Goal: Task Accomplishment & Management: Manage account settings

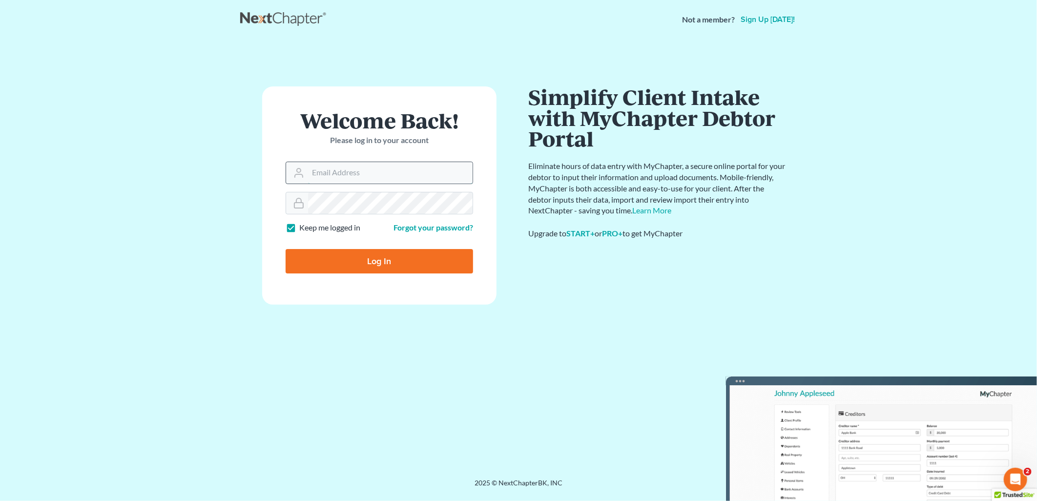
click at [350, 164] on input "Email Address" at bounding box center [390, 172] width 165 height 21
type input "[EMAIL_ADDRESS][DOMAIN_NAME]"
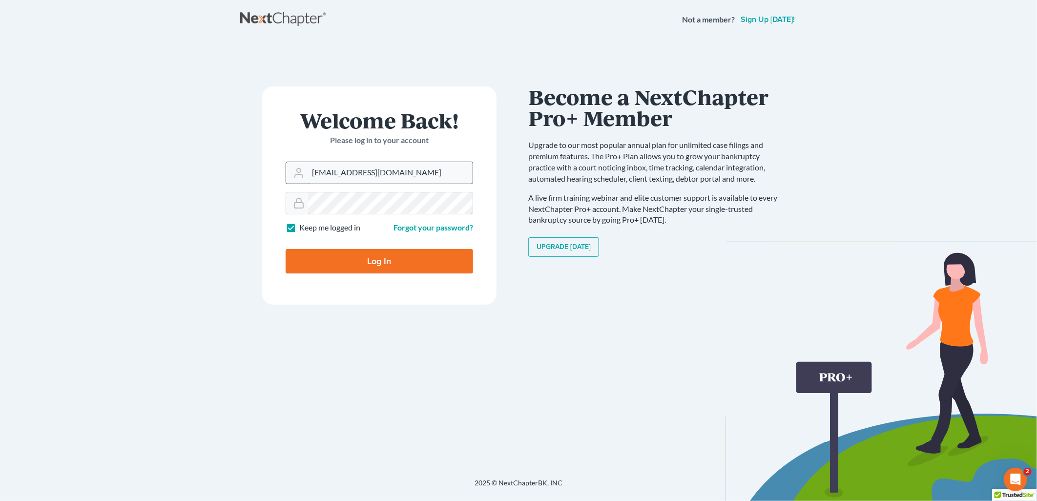
click at [286, 249] on input "Log In" at bounding box center [380, 261] width 188 height 24
type input "Thinking..."
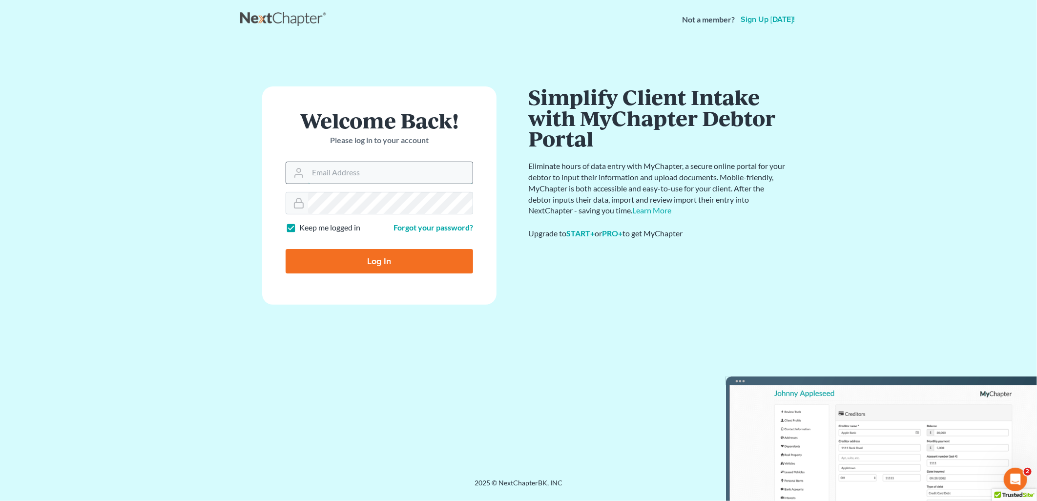
click at [359, 167] on input "Email Address" at bounding box center [390, 172] width 165 height 21
type input "[EMAIL_ADDRESS][DOMAIN_NAME]"
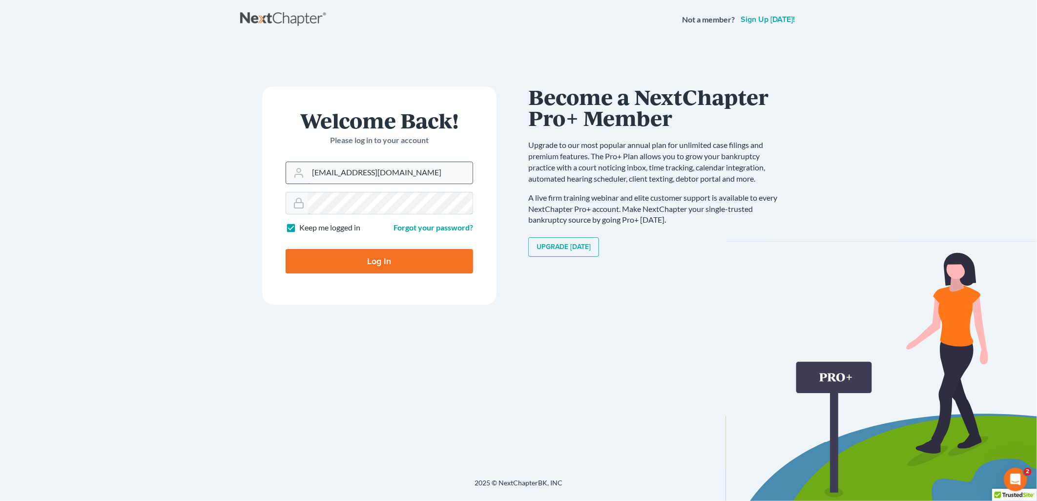
click at [286, 249] on input "Log In" at bounding box center [380, 261] width 188 height 24
type input "Thinking..."
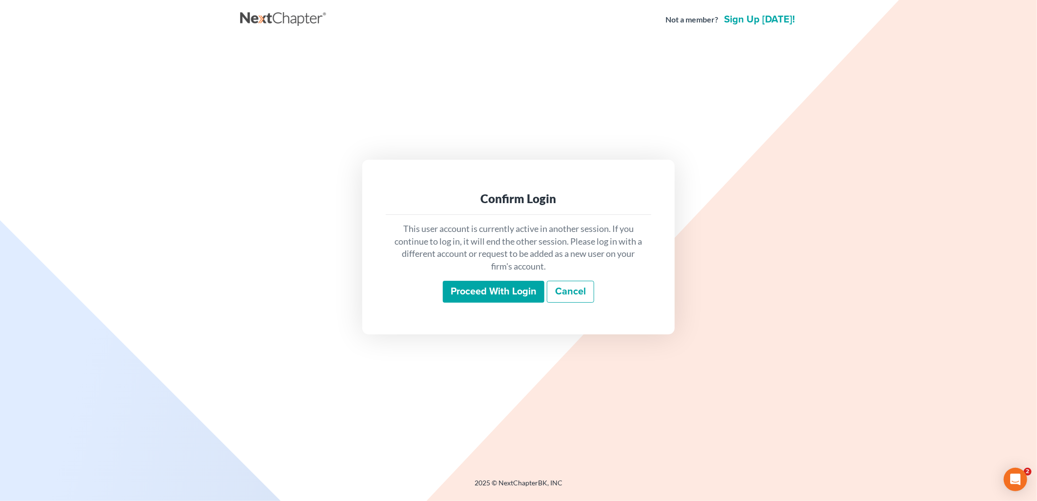
click at [475, 292] on input "Proceed with login" at bounding box center [494, 292] width 102 height 22
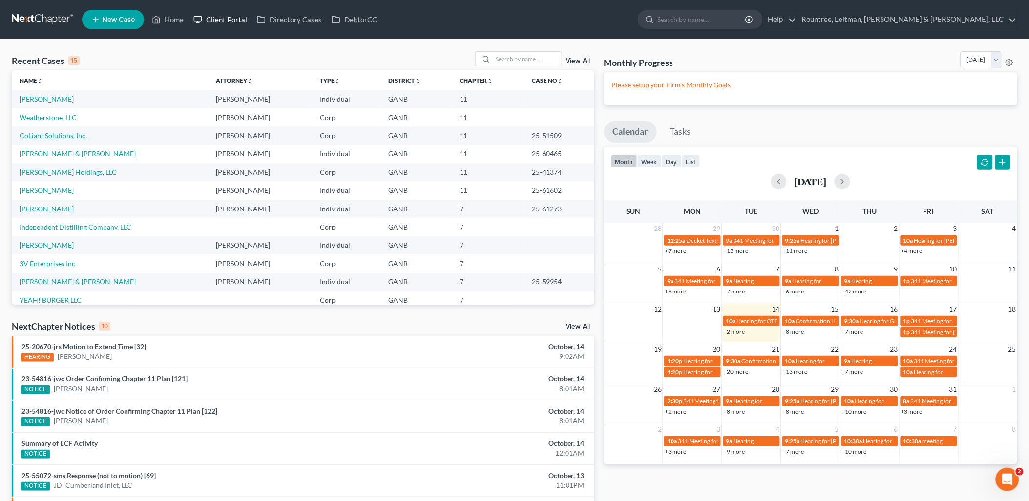
click at [207, 17] on link "Client Portal" at bounding box center [219, 20] width 63 height 18
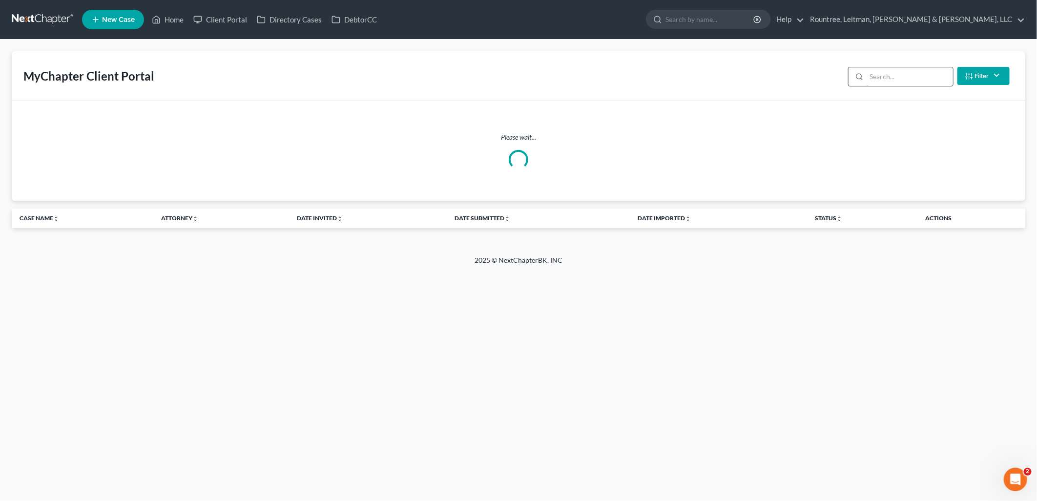
click at [881, 80] on input "search" at bounding box center [910, 76] width 86 height 19
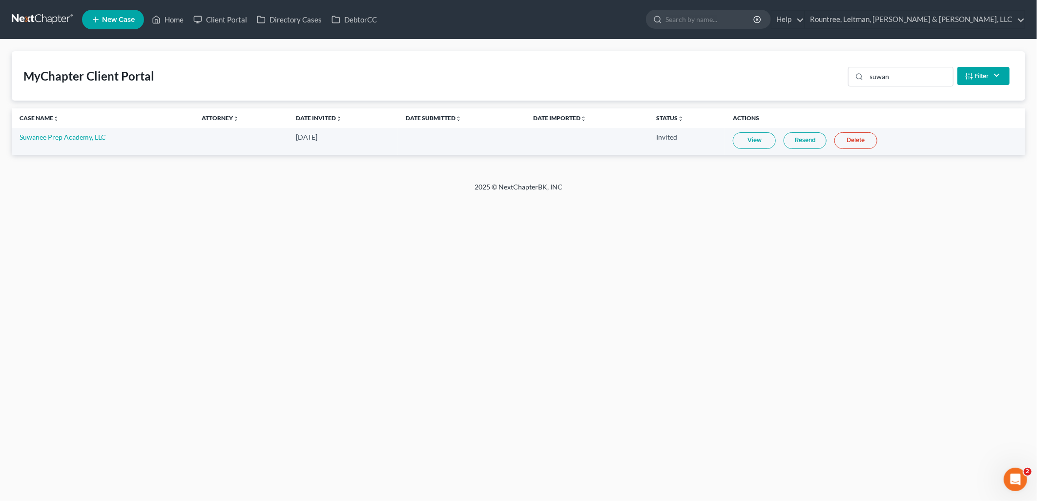
click at [789, 139] on link "Resend" at bounding box center [805, 140] width 43 height 17
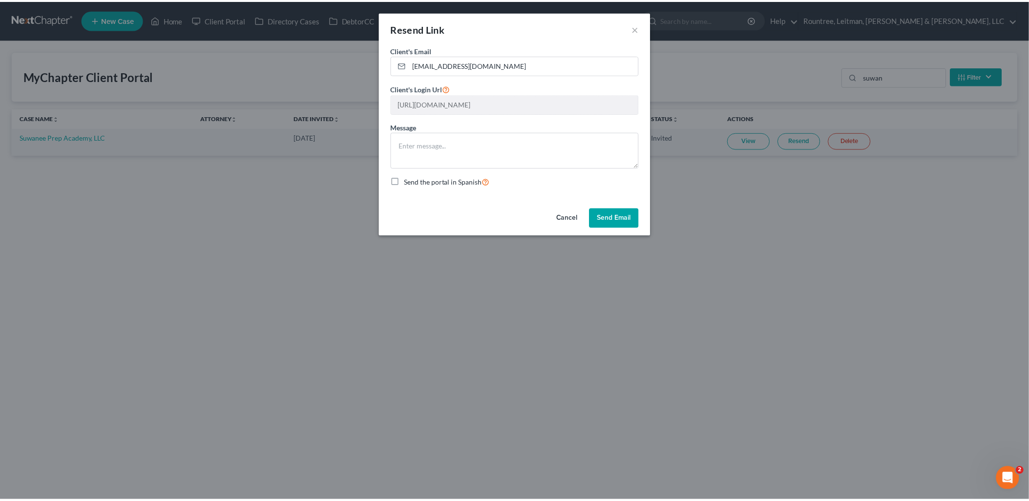
scroll to position [0, 181]
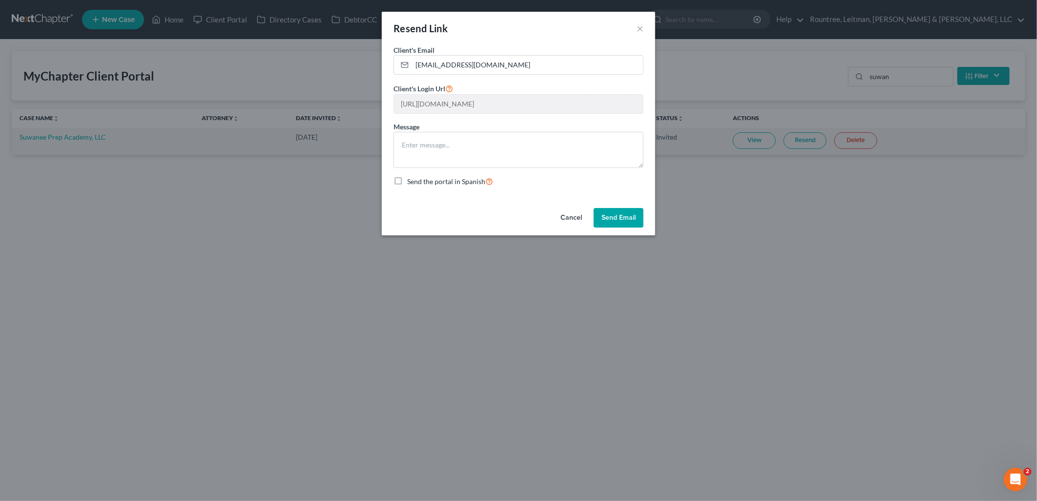
click at [846, 110] on div "Resend Link × Client's Email * [EMAIL_ADDRESS][DOMAIN_NAME] Client's Login Url …" at bounding box center [518, 250] width 1037 height 501
click at [575, 218] on button "Cancel" at bounding box center [571, 218] width 37 height 20
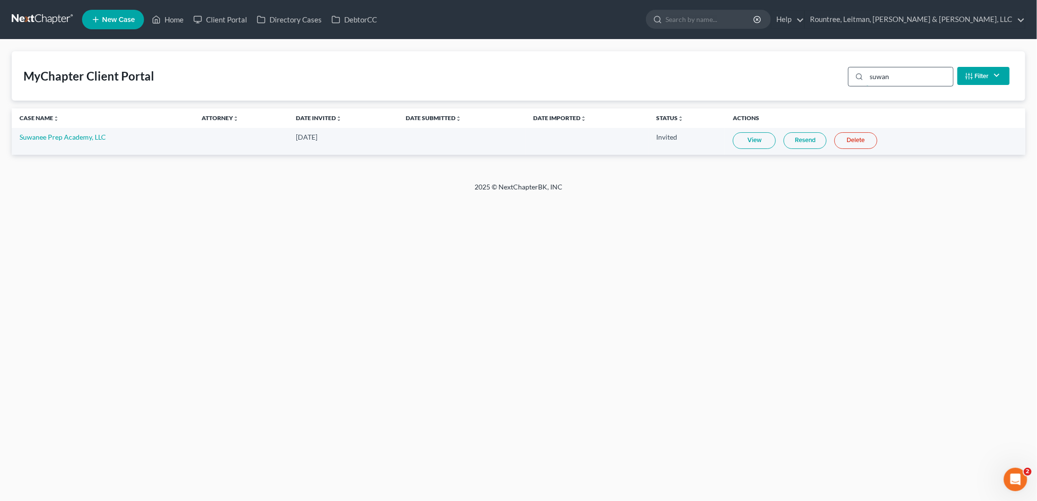
click at [908, 70] on input "suwan" at bounding box center [910, 76] width 86 height 19
click at [907, 70] on input "suwan" at bounding box center [910, 76] width 86 height 19
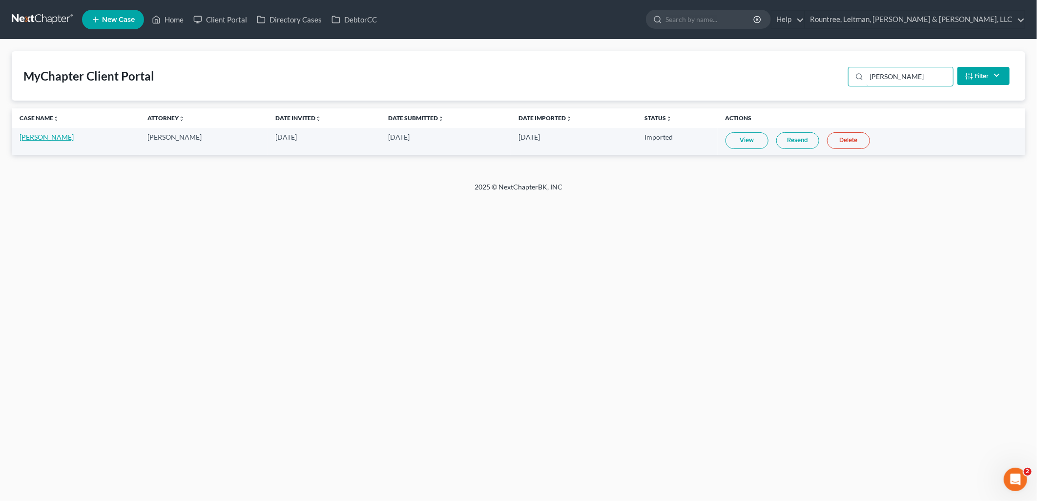
type input "[PERSON_NAME]"
click at [31, 138] on link "[PERSON_NAME]" at bounding box center [47, 137] width 54 height 8
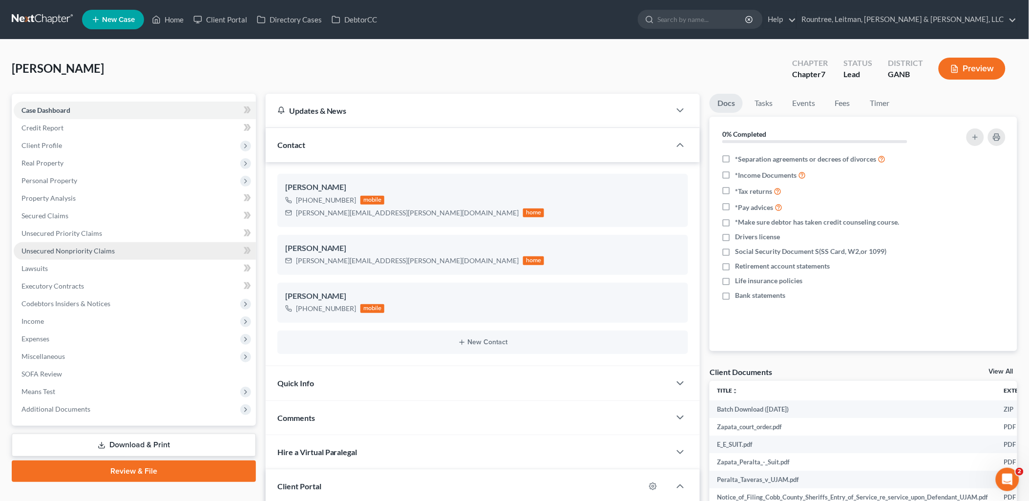
click at [125, 251] on link "Unsecured Nonpriority Claims" at bounding box center [135, 251] width 242 height 18
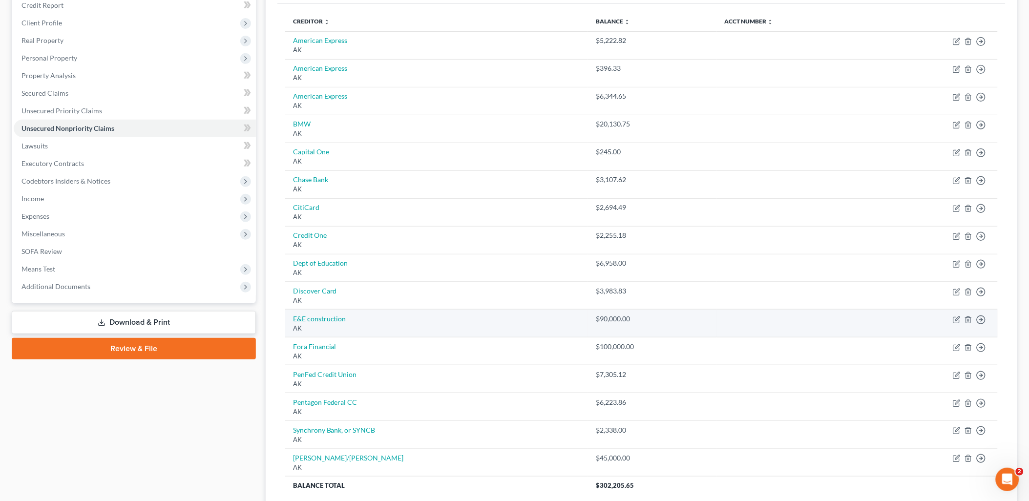
scroll to position [95, 0]
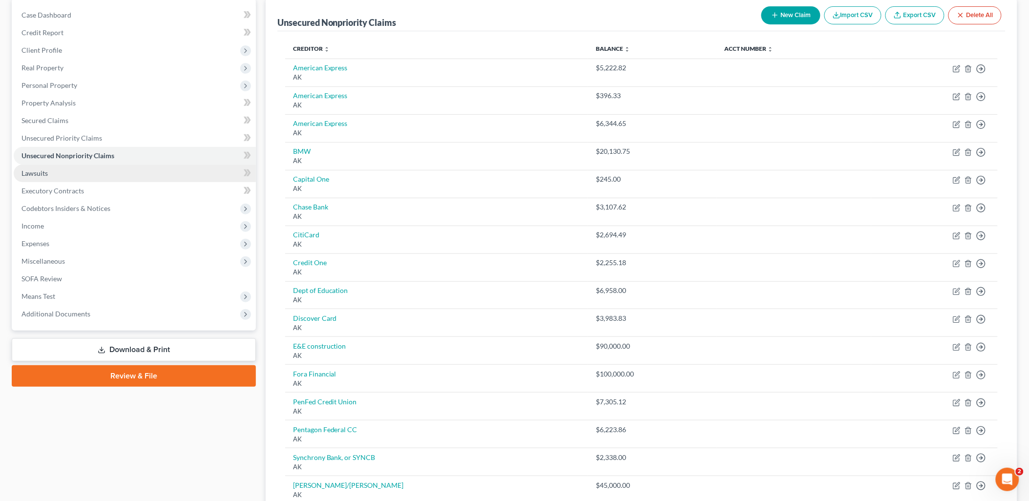
click at [65, 171] on link "Lawsuits" at bounding box center [135, 174] width 242 height 18
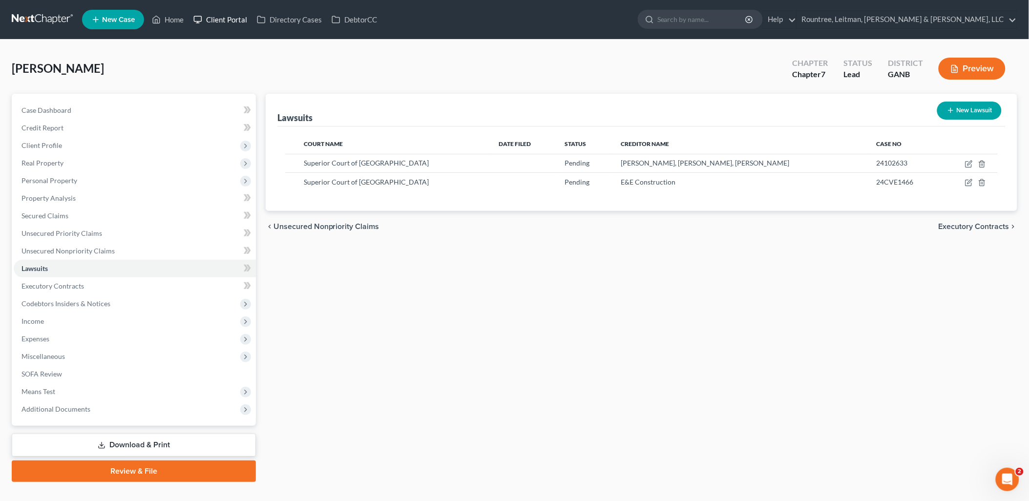
click at [207, 16] on link "Client Portal" at bounding box center [219, 20] width 63 height 18
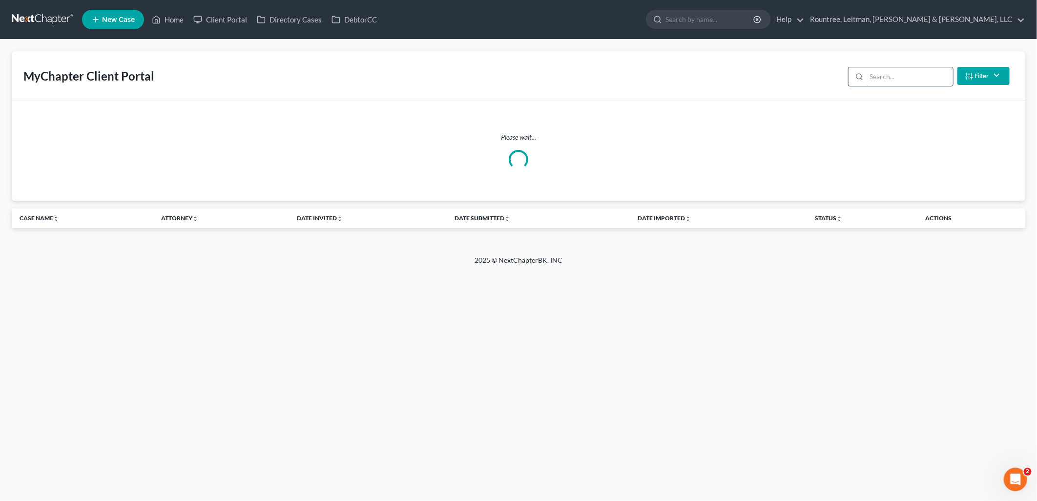
click at [928, 72] on input "search" at bounding box center [910, 76] width 86 height 19
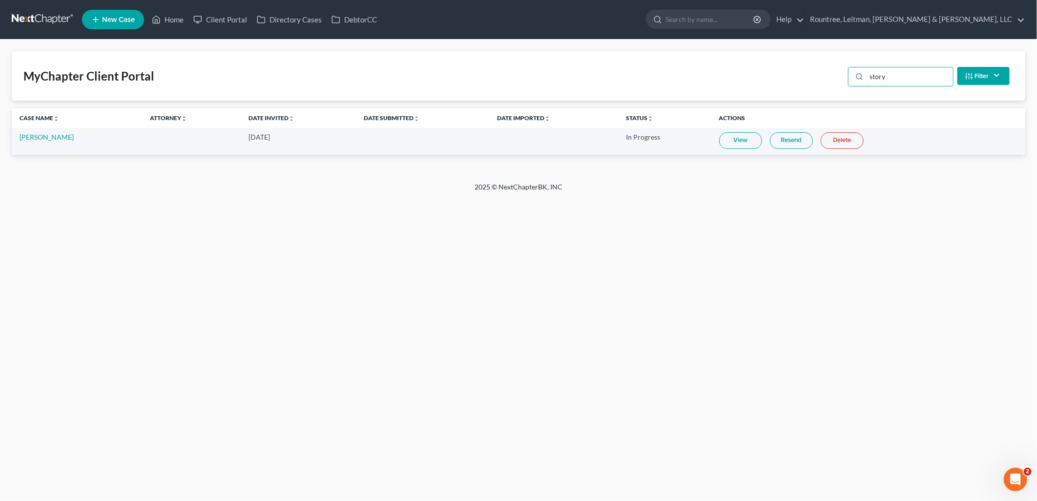
type input "story"
click at [231, 13] on link "Client Portal" at bounding box center [219, 20] width 63 height 18
click at [179, 23] on link "Home" at bounding box center [168, 20] width 42 height 18
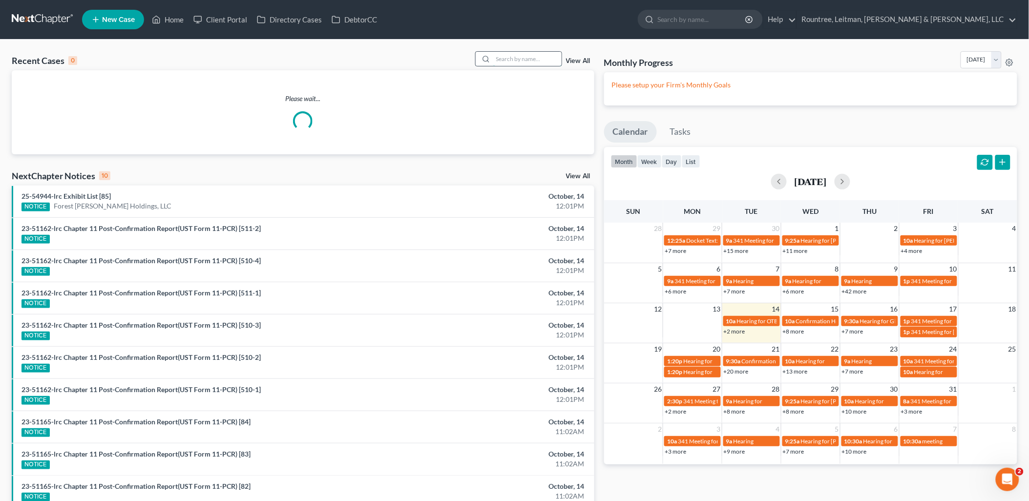
click at [540, 61] on input "search" at bounding box center [527, 59] width 68 height 14
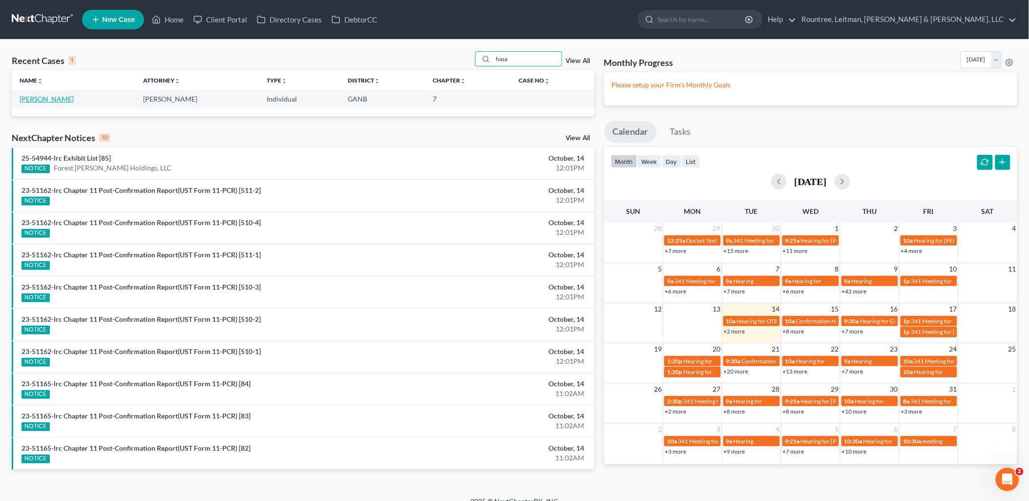
type input "hasa"
click at [28, 100] on link "[PERSON_NAME]" at bounding box center [47, 99] width 54 height 8
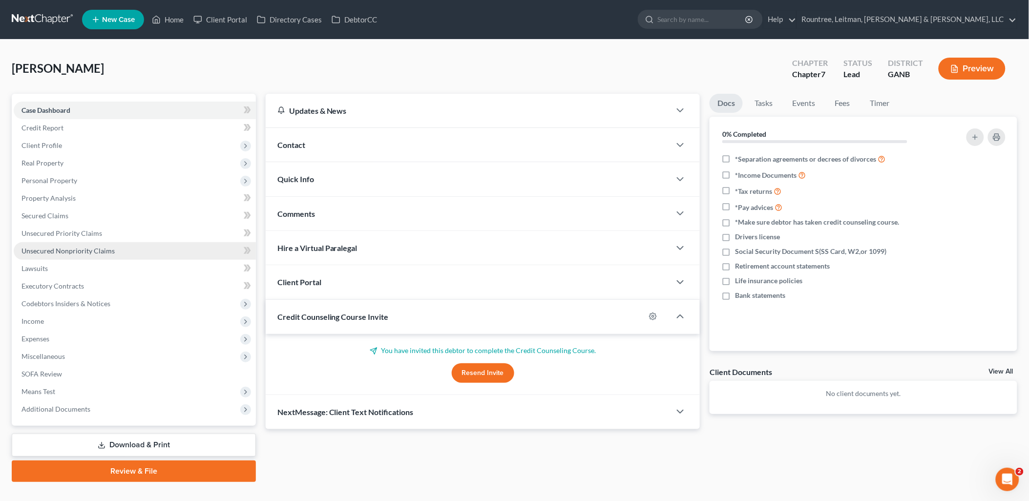
click at [112, 253] on link "Unsecured Nonpriority Claims" at bounding box center [135, 251] width 242 height 18
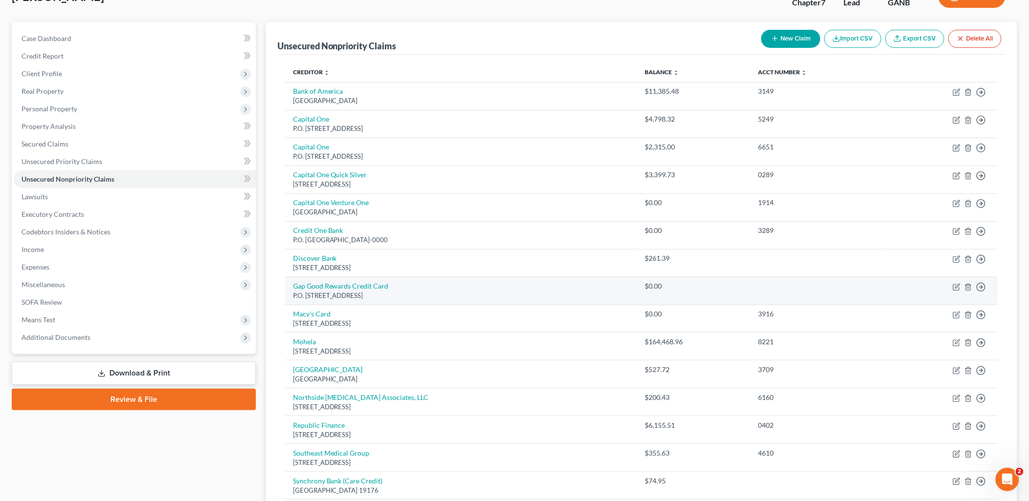
scroll to position [70, 0]
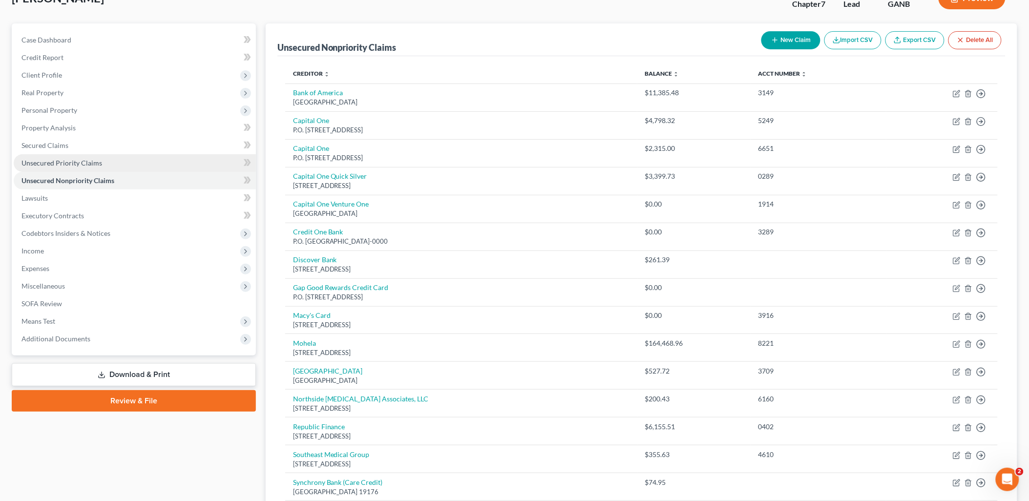
click at [85, 168] on link "Unsecured Priority Claims" at bounding box center [135, 163] width 242 height 18
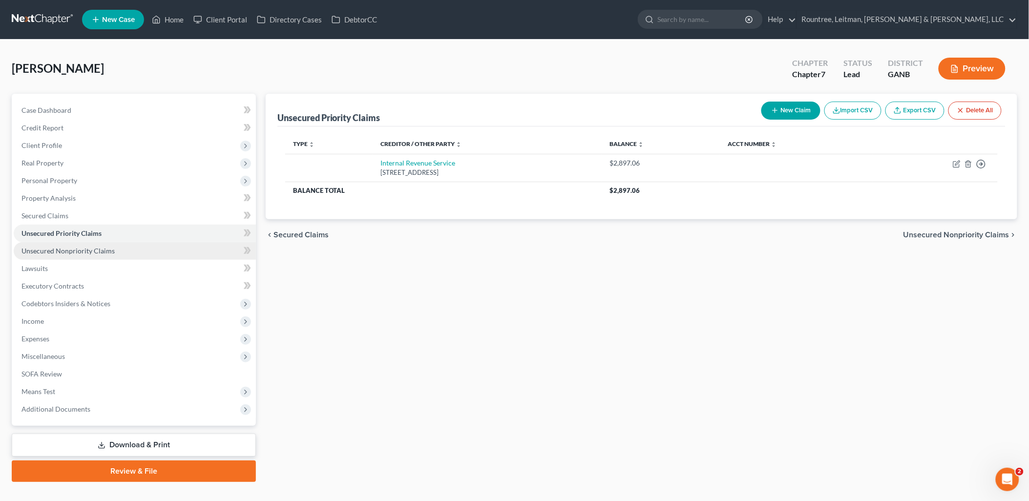
click at [121, 249] on link "Unsecured Nonpriority Claims" at bounding box center [135, 251] width 242 height 18
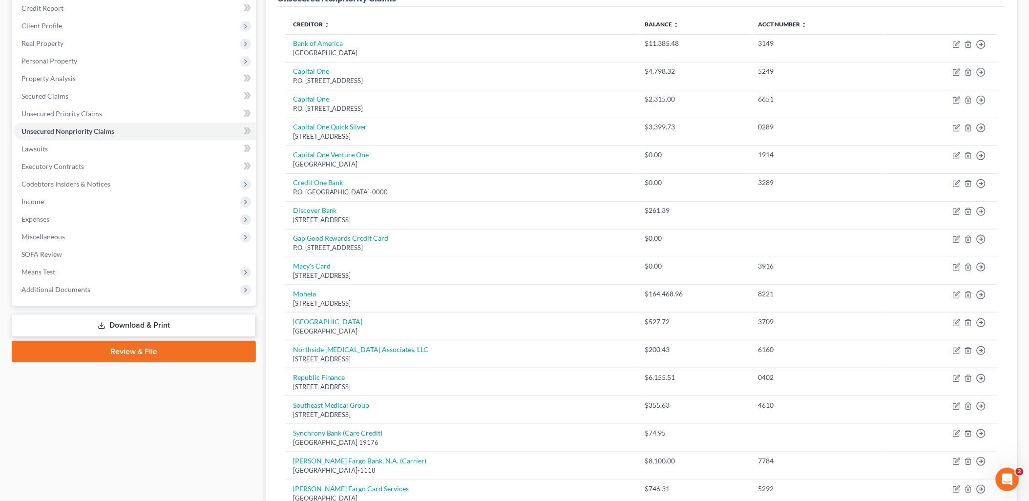
scroll to position [54, 0]
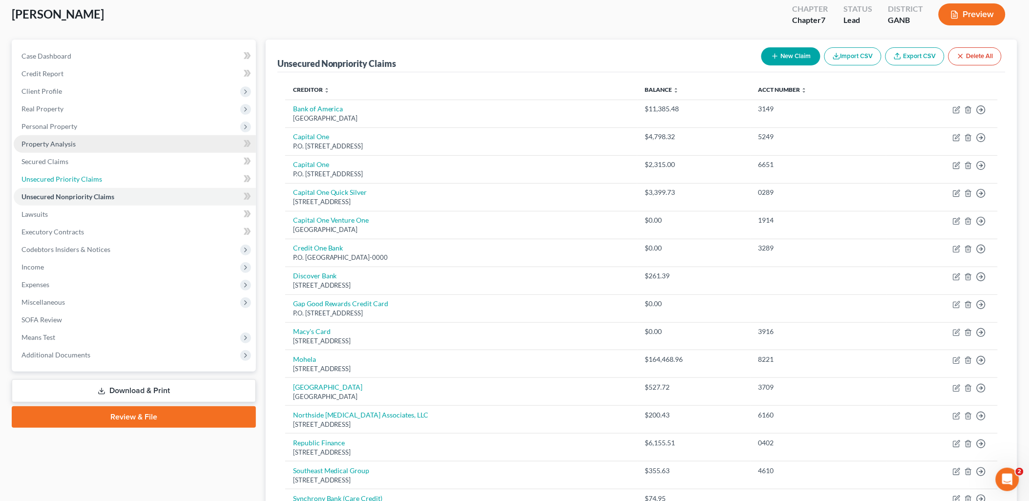
click at [112, 176] on link "Unsecured Priority Claims" at bounding box center [135, 179] width 242 height 18
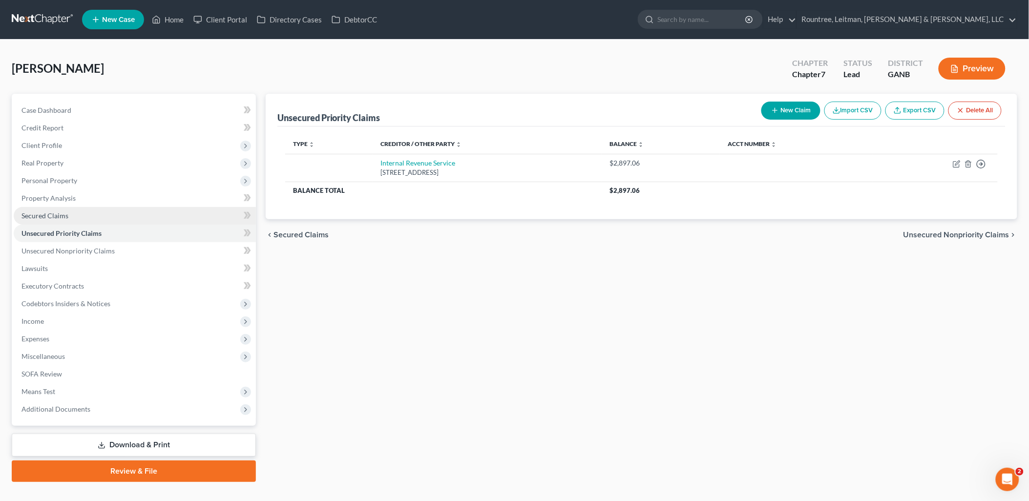
click at [73, 218] on link "Secured Claims" at bounding box center [135, 216] width 242 height 18
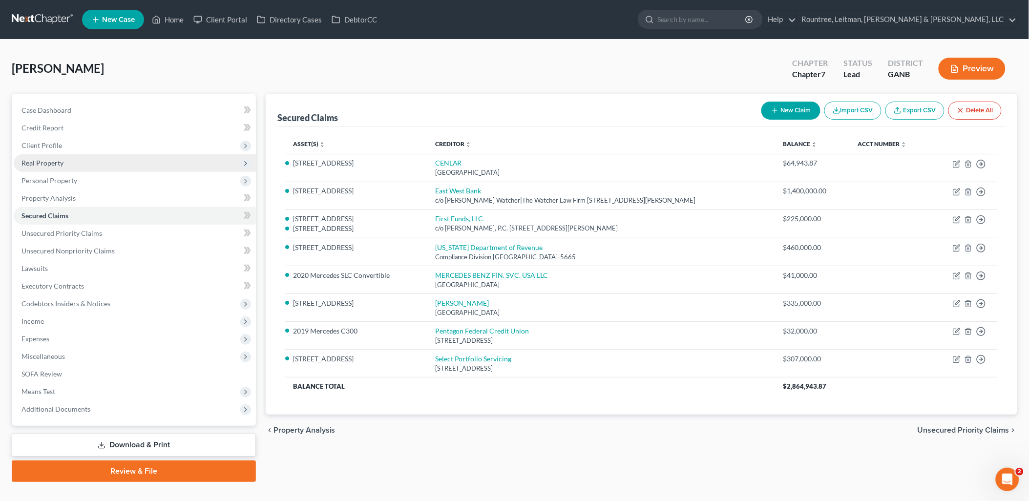
click at [62, 167] on span "Real Property" at bounding box center [135, 163] width 242 height 18
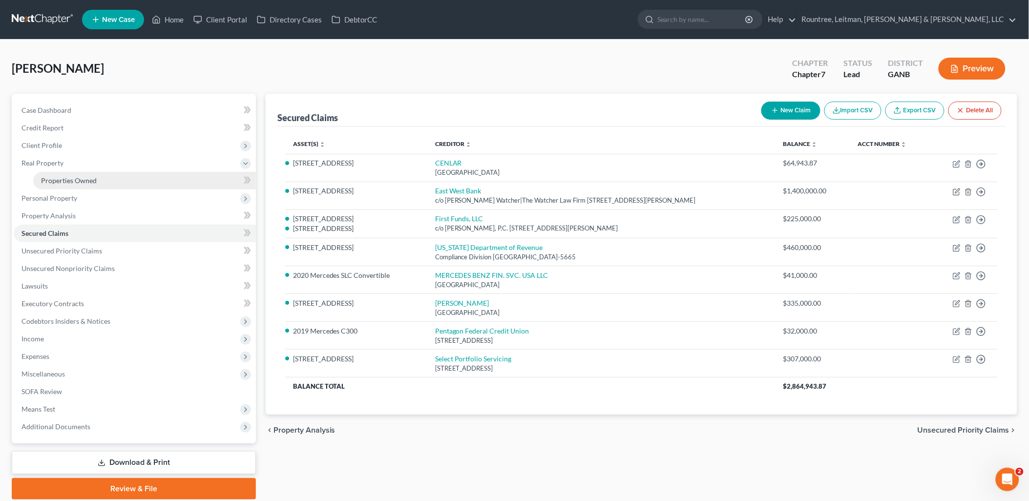
click at [64, 178] on span "Properties Owned" at bounding box center [69, 180] width 56 height 8
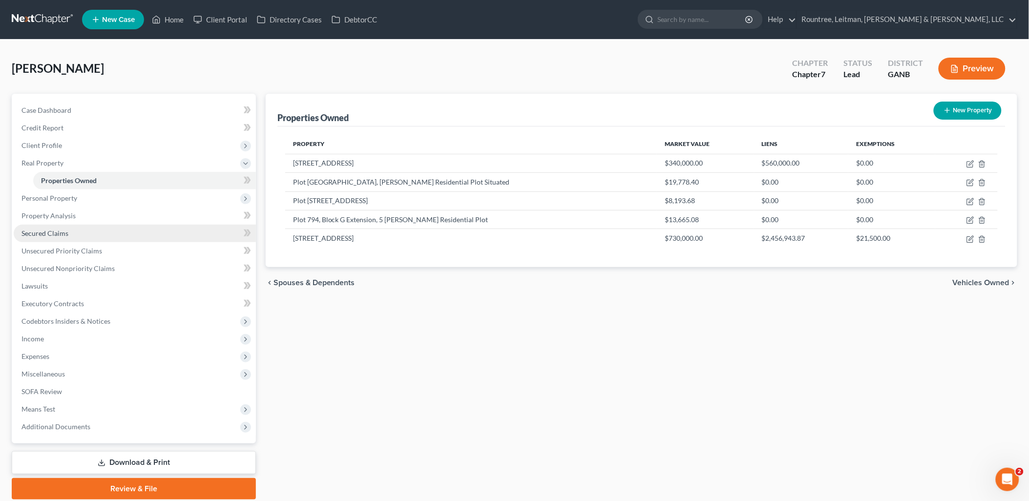
click at [158, 235] on link "Secured Claims" at bounding box center [135, 234] width 242 height 18
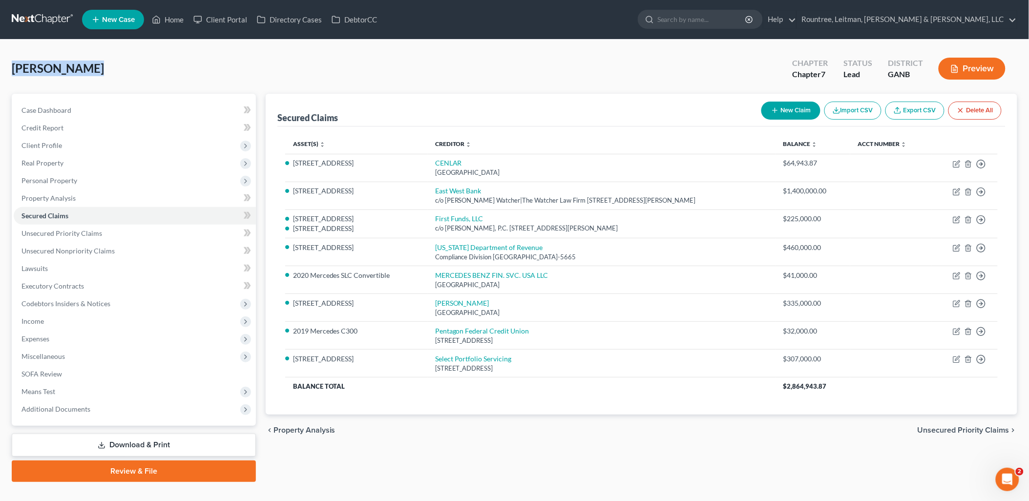
drag, startPoint x: 110, startPoint y: 68, endPoint x: 15, endPoint y: 70, distance: 94.7
click at [15, 70] on div "[PERSON_NAME] Upgraded Chapter Chapter 7 Status Lead District GANB Preview" at bounding box center [514, 72] width 1005 height 42
drag, startPoint x: 15, startPoint y: 70, endPoint x: 100, endPoint y: 71, distance: 85.0
click at [100, 71] on div "[PERSON_NAME] Upgraded Chapter Chapter 7 Status Lead District GANB Preview" at bounding box center [514, 72] width 1005 height 42
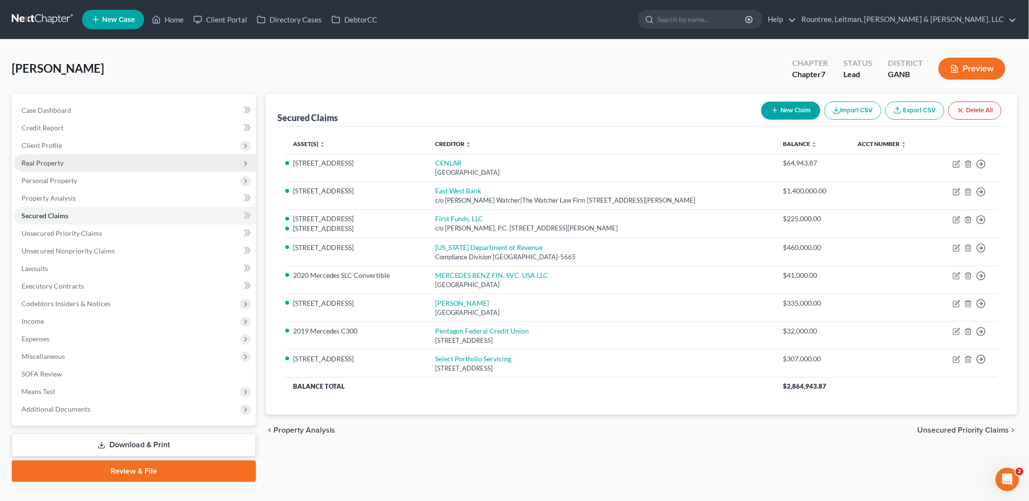
click at [96, 164] on span "Real Property" at bounding box center [135, 163] width 242 height 18
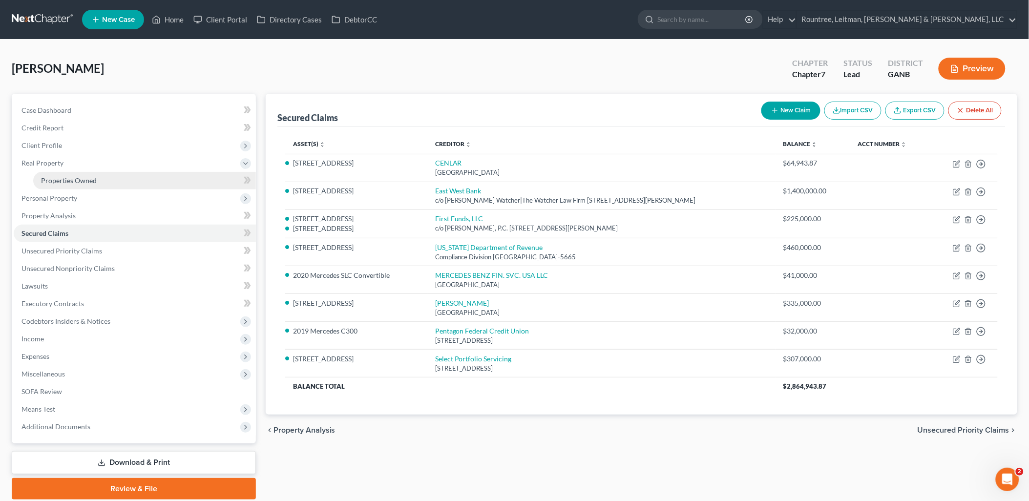
click at [93, 177] on span "Properties Owned" at bounding box center [69, 180] width 56 height 8
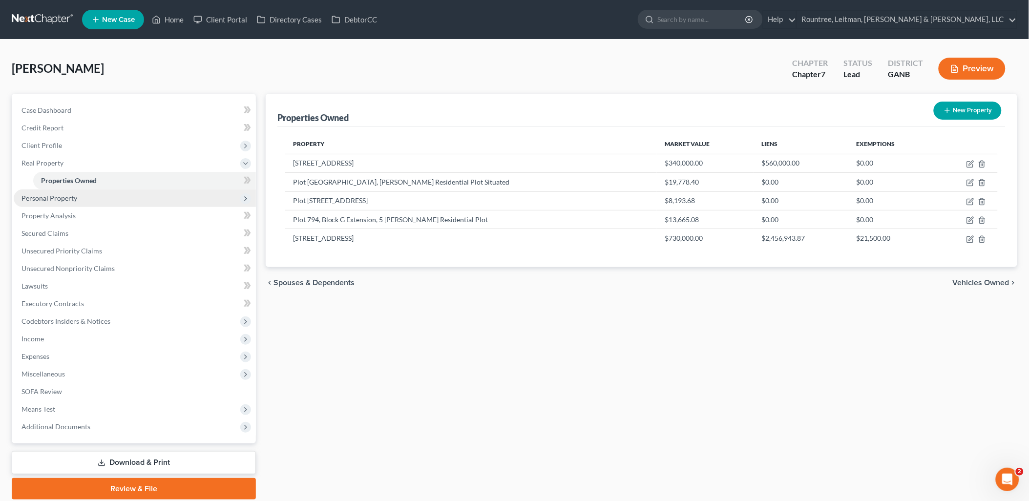
click at [75, 202] on span "Personal Property" at bounding box center [135, 198] width 242 height 18
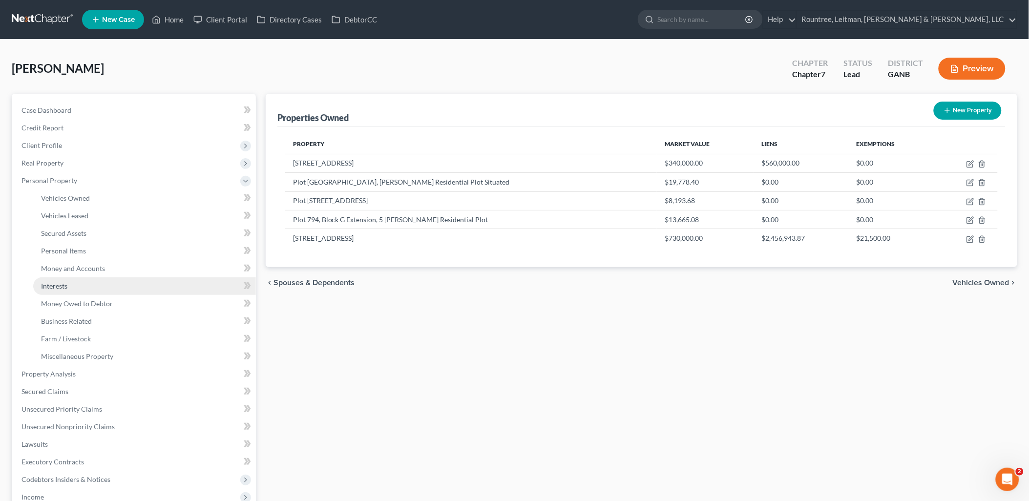
click at [72, 290] on link "Interests" at bounding box center [144, 286] width 223 height 18
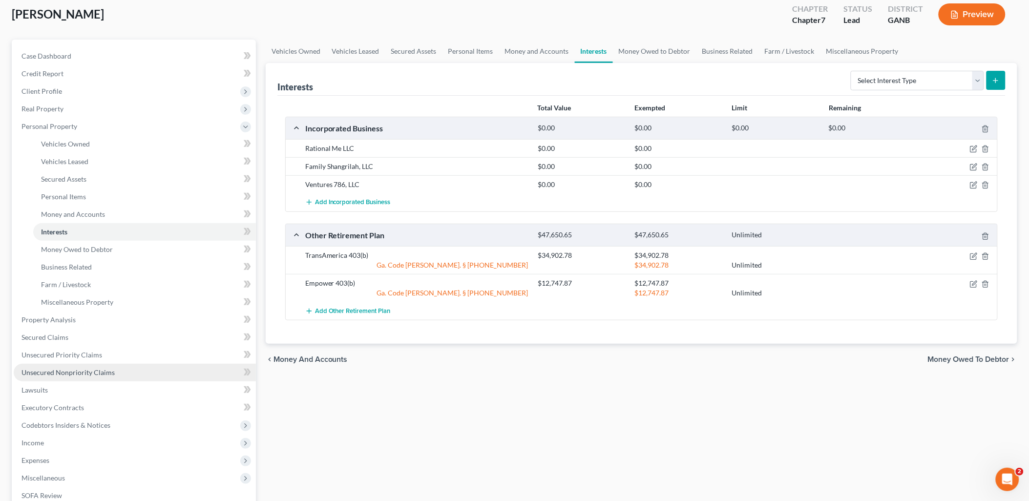
click at [92, 368] on span "Unsecured Nonpriority Claims" at bounding box center [67, 372] width 93 height 8
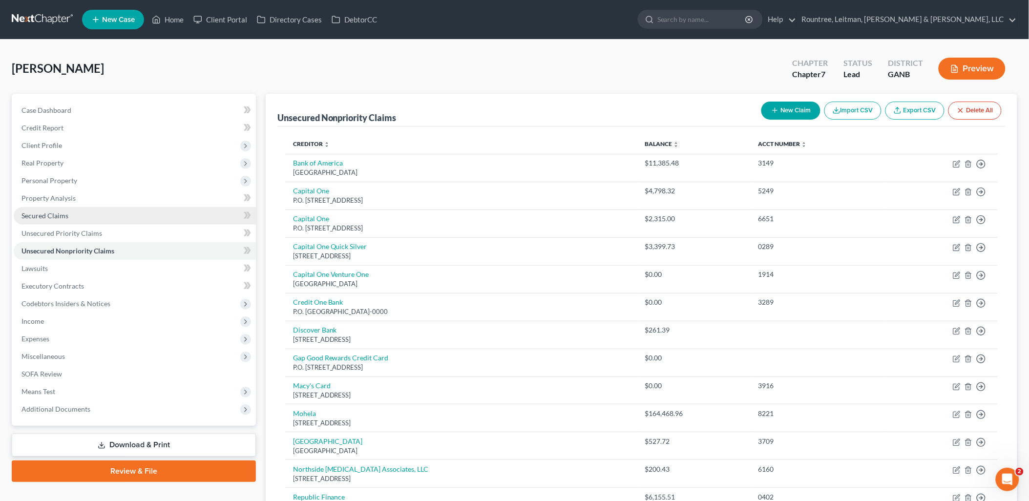
click at [51, 218] on span "Secured Claims" at bounding box center [44, 215] width 47 height 8
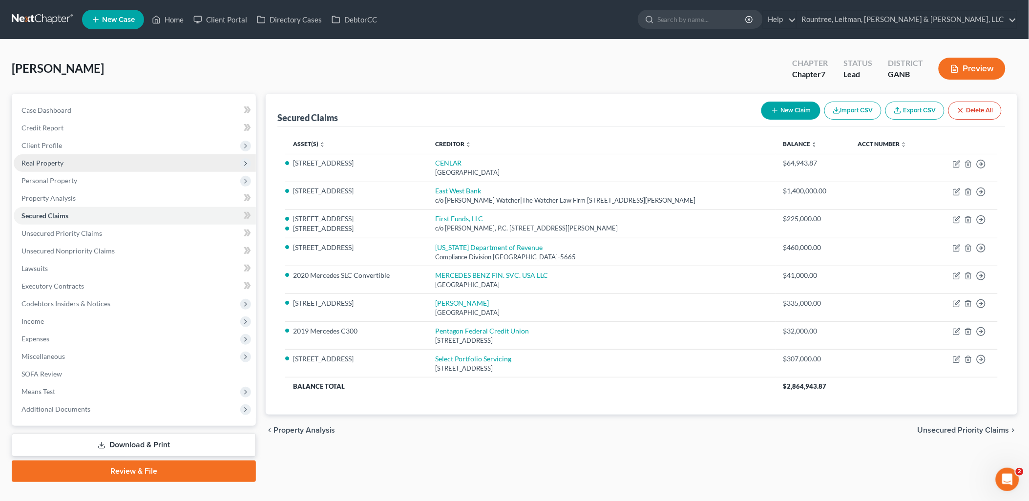
click at [93, 159] on span "Real Property" at bounding box center [135, 163] width 242 height 18
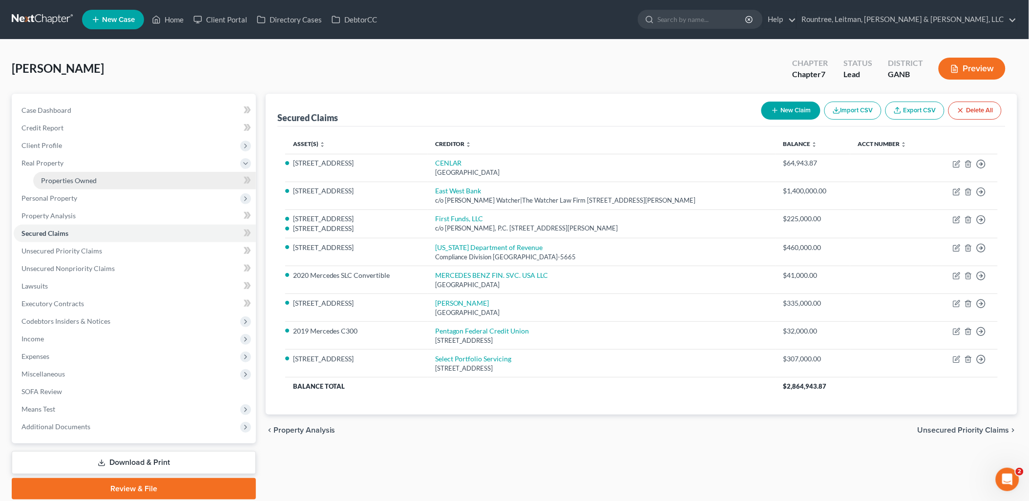
click at [89, 177] on span "Properties Owned" at bounding box center [69, 180] width 56 height 8
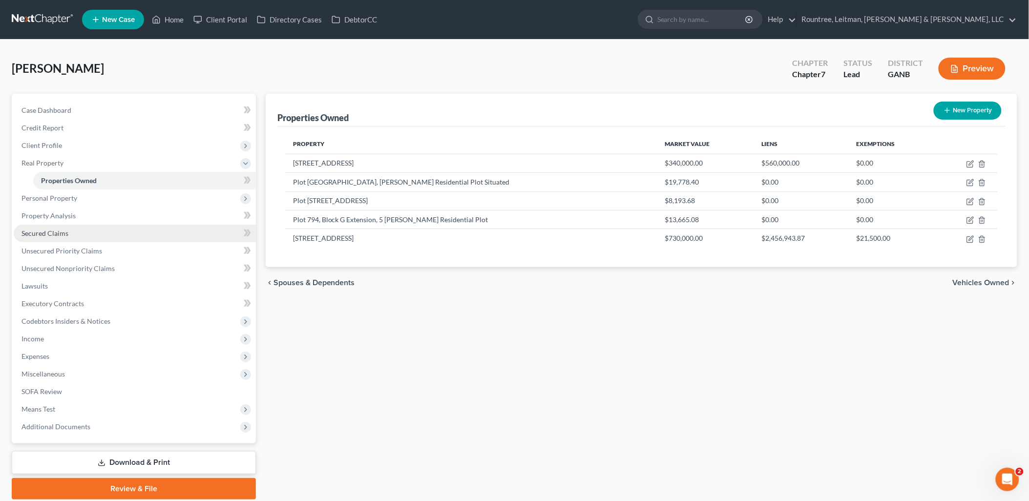
click at [86, 228] on link "Secured Claims" at bounding box center [135, 234] width 242 height 18
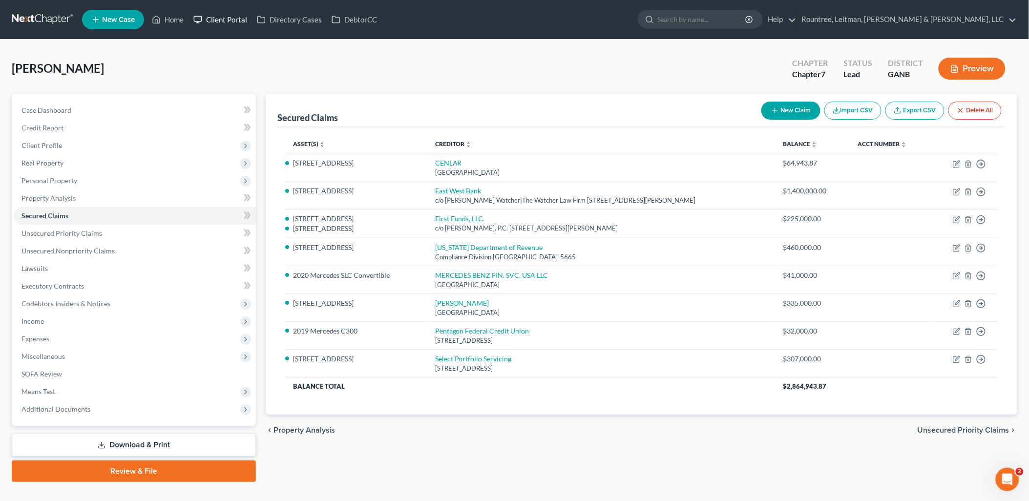
click at [214, 16] on link "Client Portal" at bounding box center [219, 20] width 63 height 18
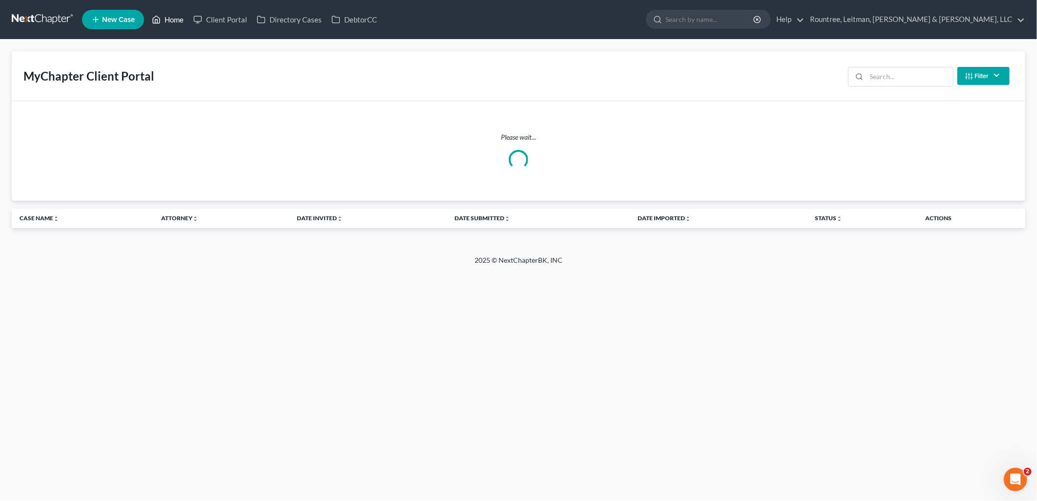
click at [186, 18] on link "Home" at bounding box center [168, 20] width 42 height 18
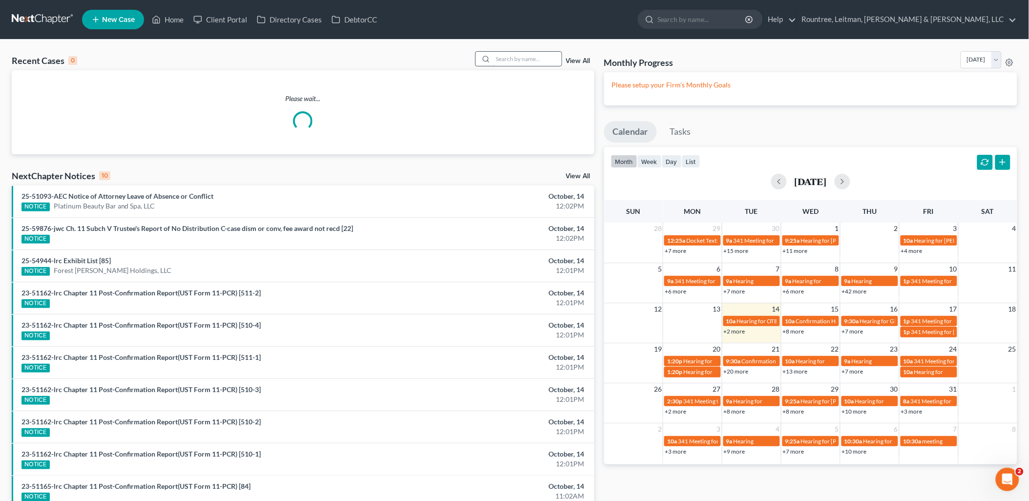
click at [518, 60] on input "search" at bounding box center [527, 59] width 68 height 14
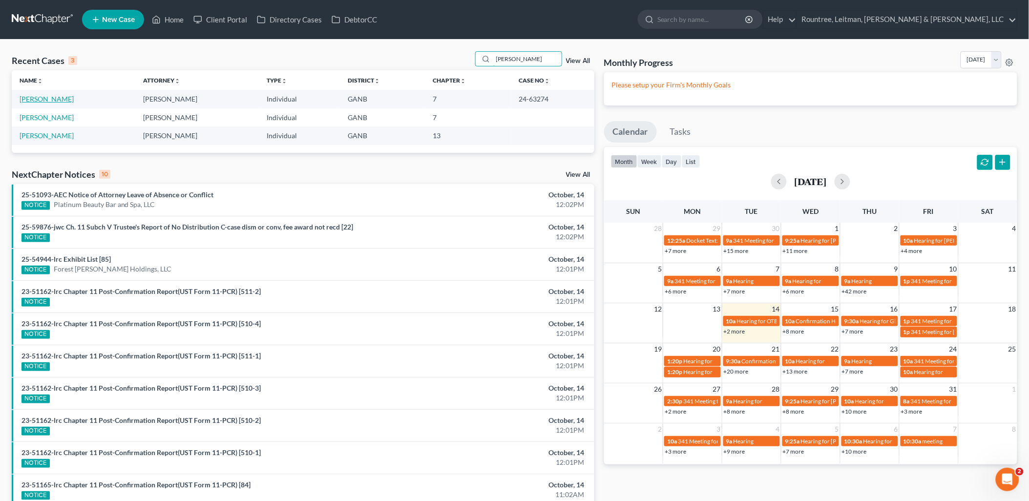
type input "[PERSON_NAME]"
click at [55, 100] on link "[PERSON_NAME]" at bounding box center [47, 99] width 54 height 8
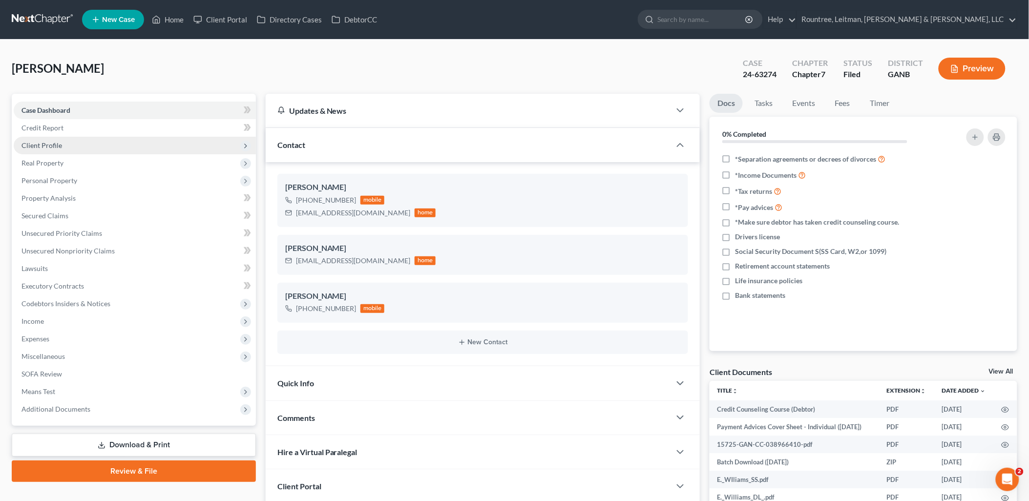
click at [85, 146] on span "Client Profile" at bounding box center [135, 146] width 242 height 18
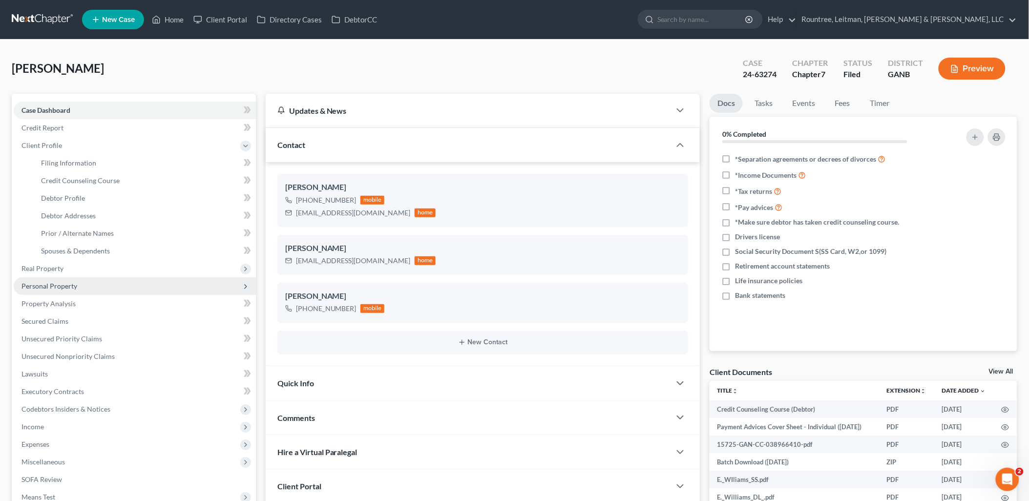
click at [64, 282] on span "Personal Property" at bounding box center [49, 286] width 56 height 8
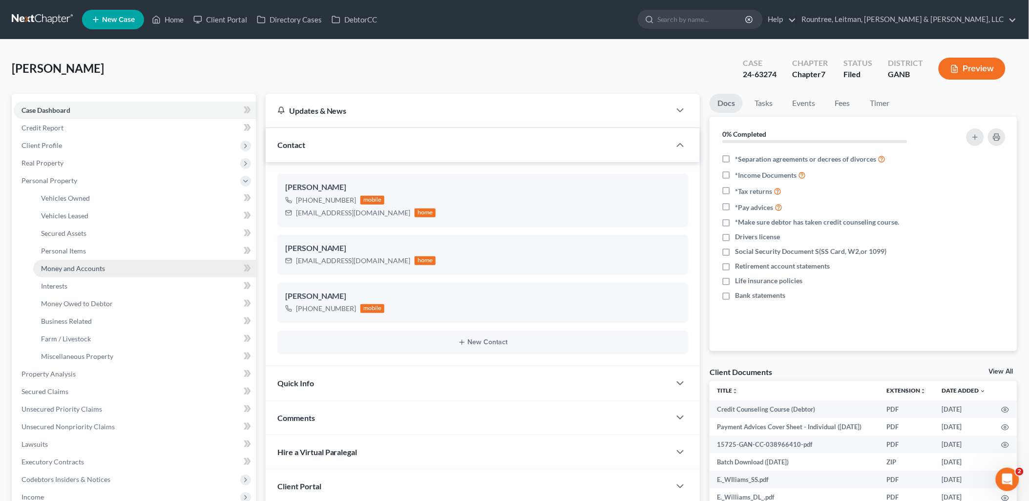
click at [83, 265] on span "Money and Accounts" at bounding box center [73, 268] width 64 height 8
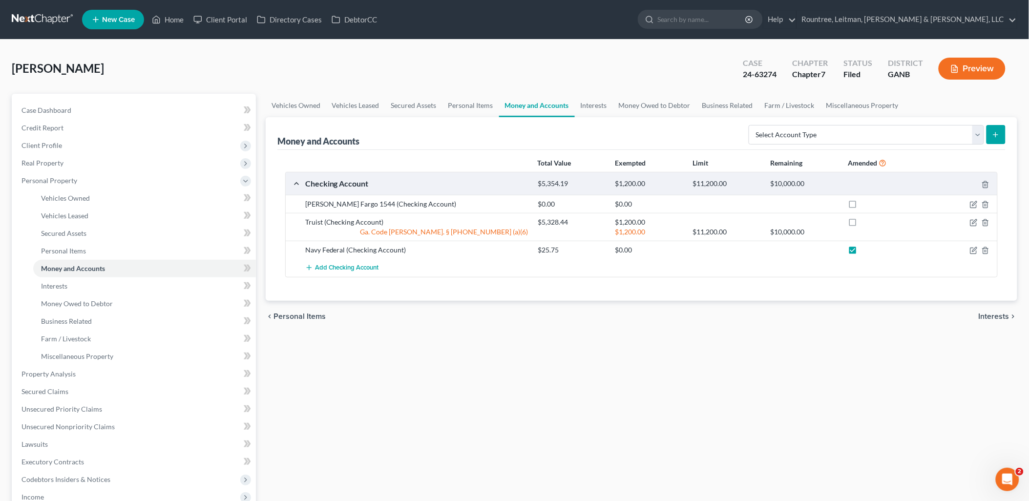
click at [861, 252] on label at bounding box center [861, 252] width 0 height 0
click at [865, 251] on input "checkbox" at bounding box center [868, 248] width 6 height 6
checkbox input "false"
click at [104, 251] on link "Personal Items" at bounding box center [144, 251] width 223 height 18
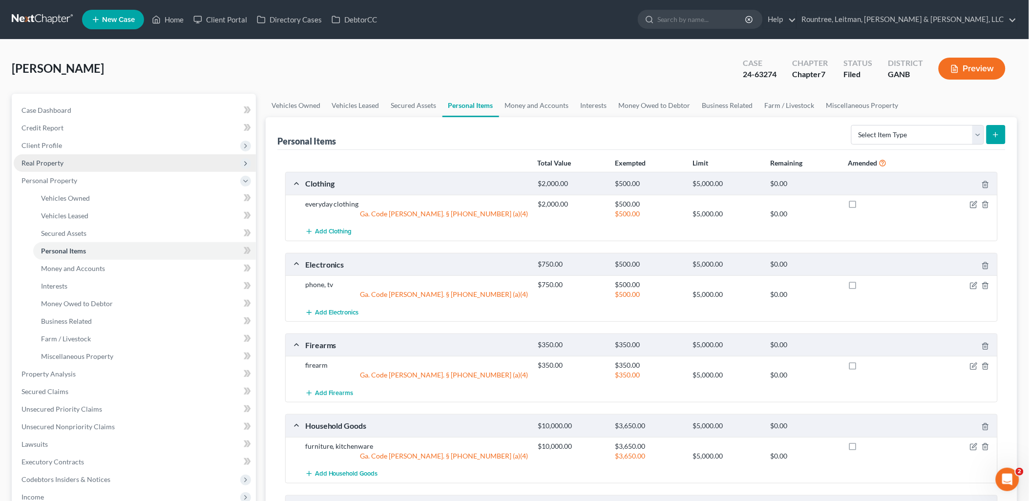
click at [70, 163] on span "Real Property" at bounding box center [135, 163] width 242 height 18
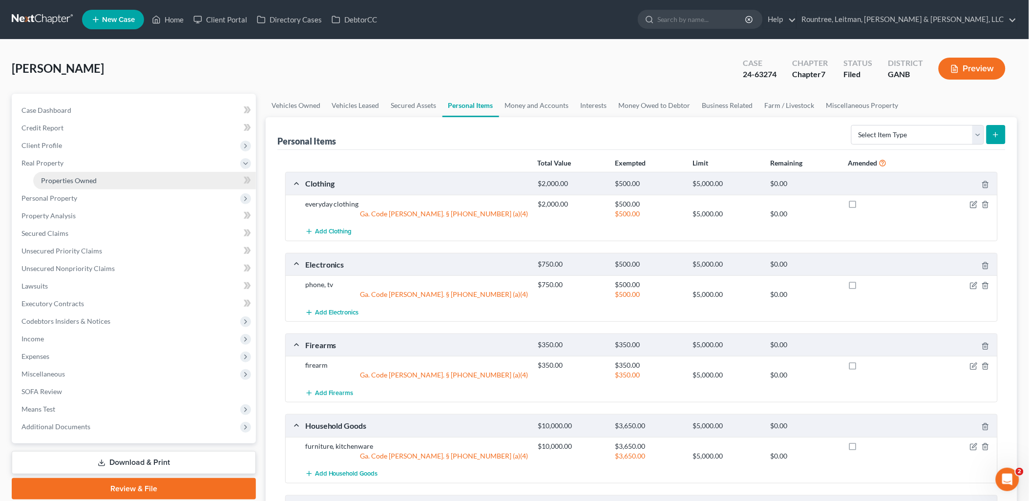
click at [77, 177] on span "Properties Owned" at bounding box center [69, 180] width 56 height 8
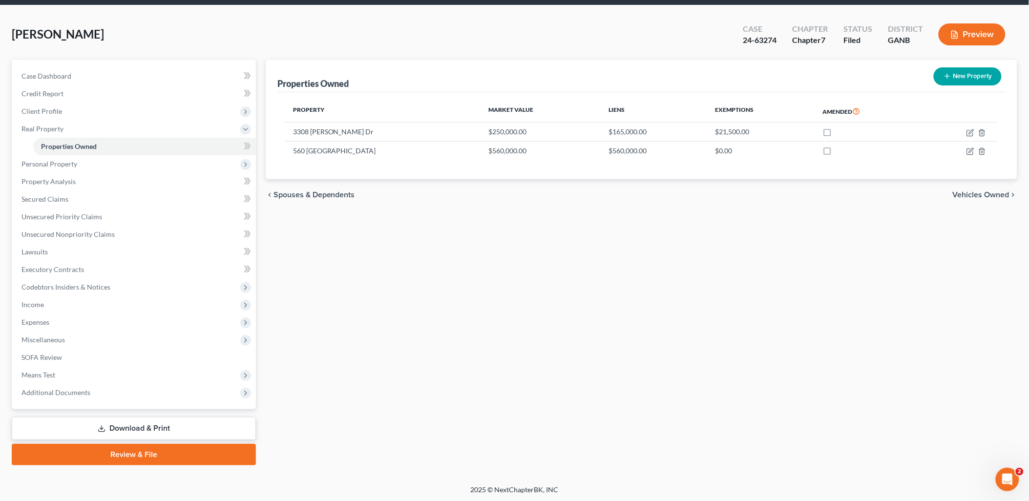
click at [153, 422] on link "Download & Print" at bounding box center [134, 428] width 244 height 23
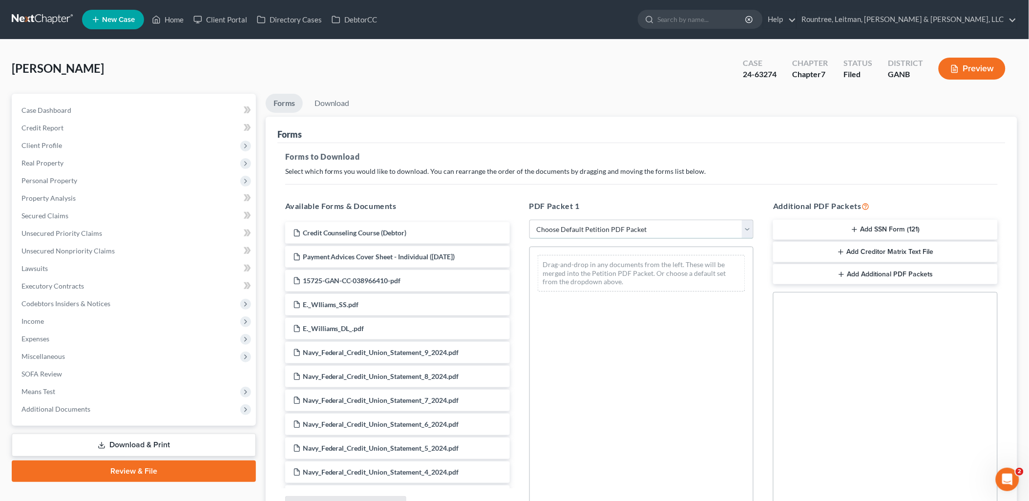
click at [580, 227] on select "Choose Default Petition PDF Packet Complete Bankruptcy Petition (all forms and …" at bounding box center [641, 230] width 225 height 20
select select "2"
click at [529, 220] on select "Choose Default Petition PDF Packet Complete Bankruptcy Petition (all forms and …" at bounding box center [641, 230] width 225 height 20
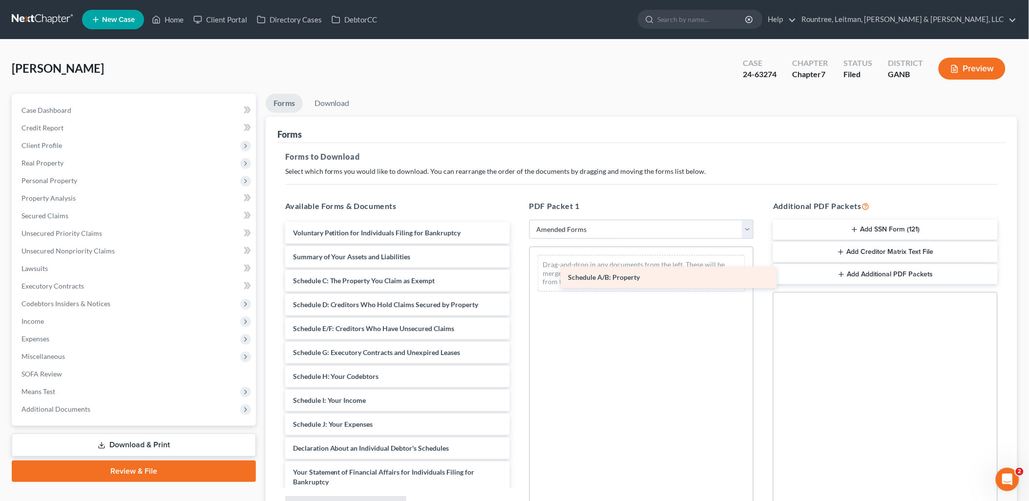
drag, startPoint x: 342, startPoint y: 275, endPoint x: 617, endPoint y: 272, distance: 275.4
click at [518, 272] on div "Schedule A/B: Property Voluntary Petition for Individuals Filing for Bankruptcy…" at bounding box center [397, 451] width 240 height 458
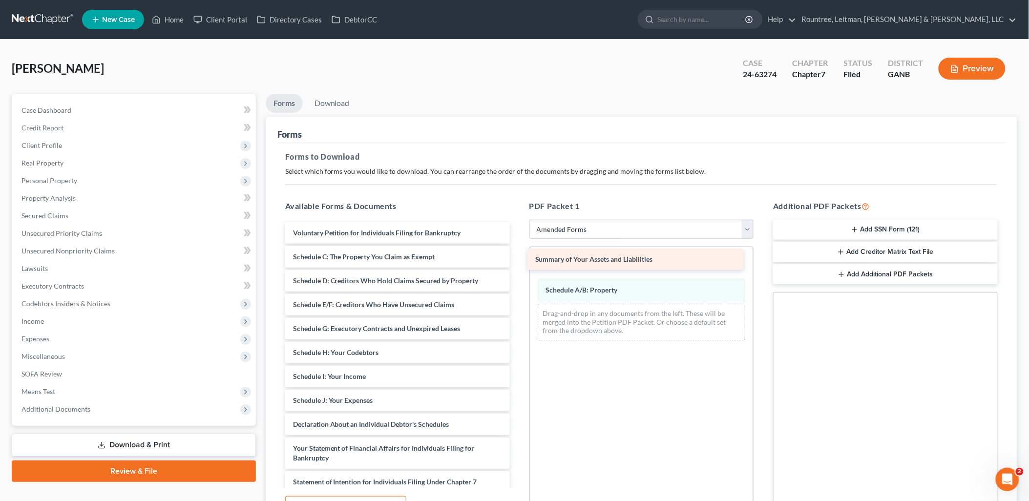
drag, startPoint x: 360, startPoint y: 256, endPoint x: 604, endPoint y: 259, distance: 244.2
click at [518, 259] on div "Summary of Your Assets and Liabilities Voluntary Petition for Individuals Filin…" at bounding box center [397, 439] width 240 height 434
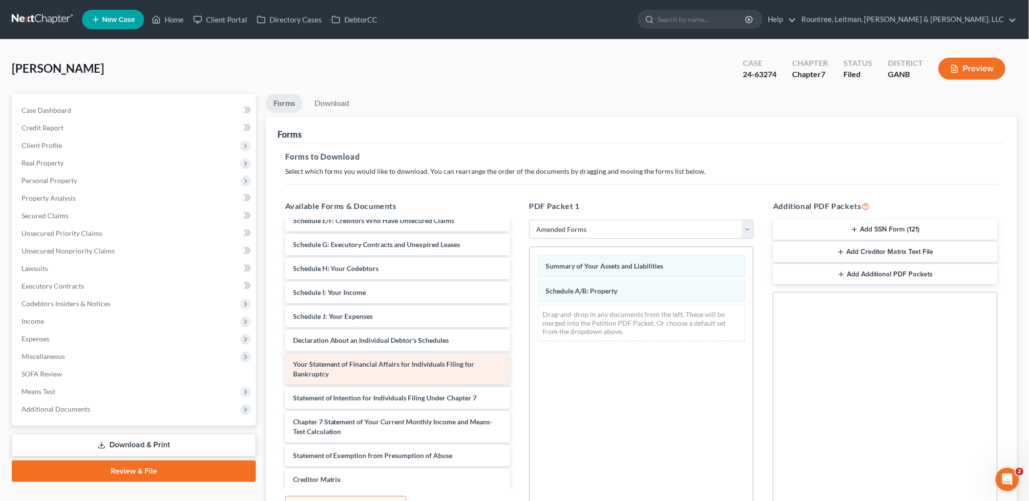
scroll to position [108, 0]
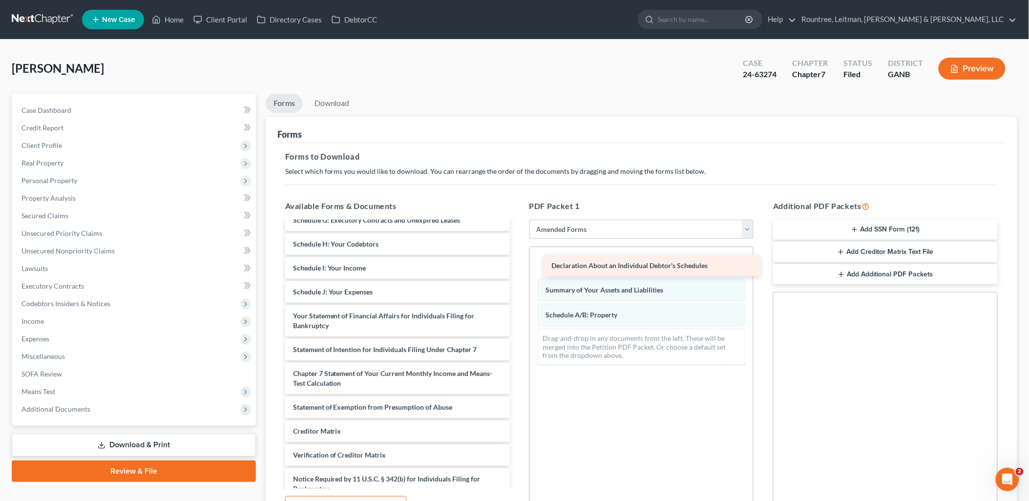
drag, startPoint x: 365, startPoint y: 314, endPoint x: 624, endPoint y: 265, distance: 263.4
click at [518, 265] on div "Declaration About an Individual Debtor's Schedules Voluntary Petition for Indiv…" at bounding box center [397, 319] width 240 height 410
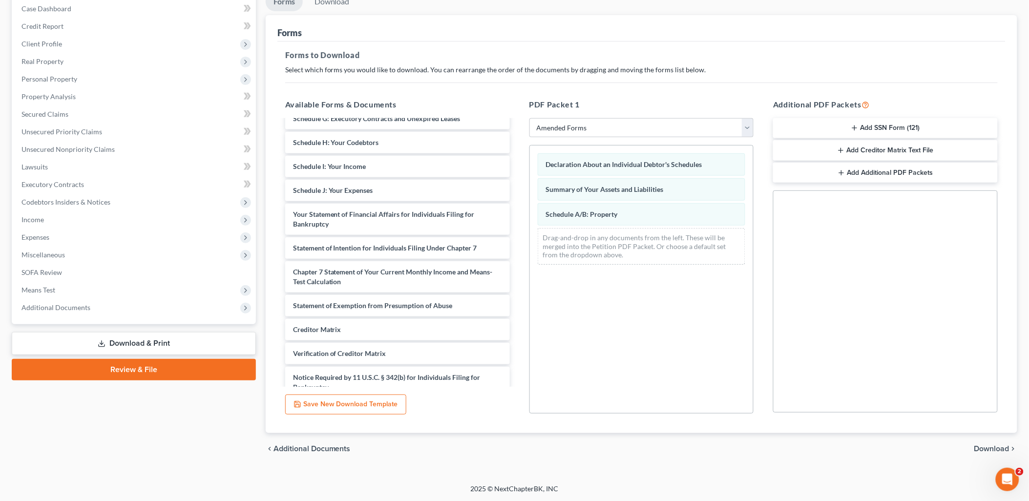
click at [990, 449] on span "Download" at bounding box center [991, 449] width 35 height 8
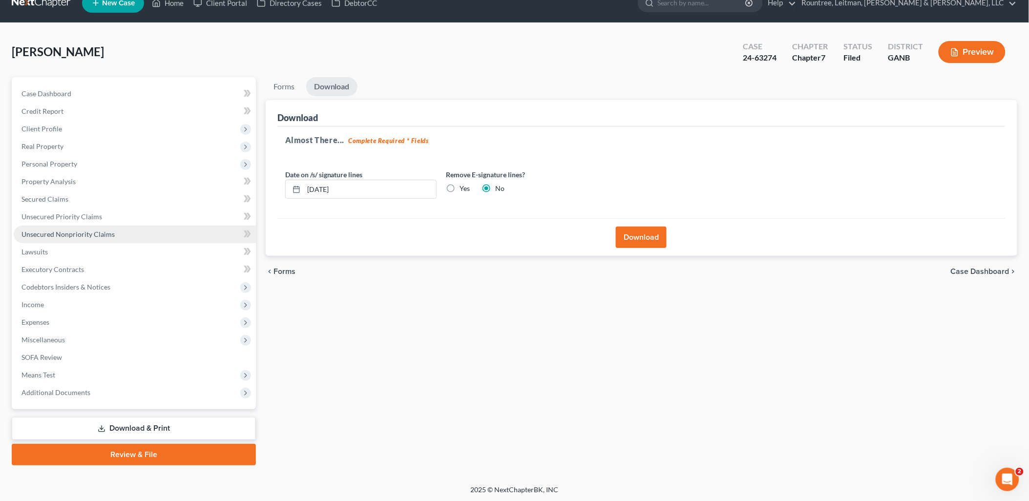
click at [95, 240] on link "Unsecured Nonpriority Claims" at bounding box center [135, 235] width 242 height 18
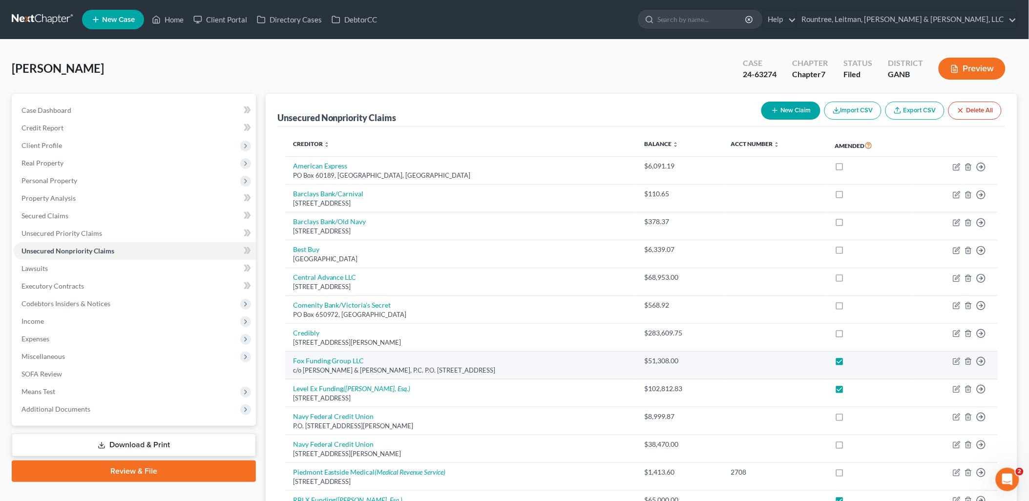
click at [848, 363] on label at bounding box center [848, 363] width 0 height 0
click at [852, 362] on input "checkbox" at bounding box center [855, 359] width 6 height 6
checkbox input "false"
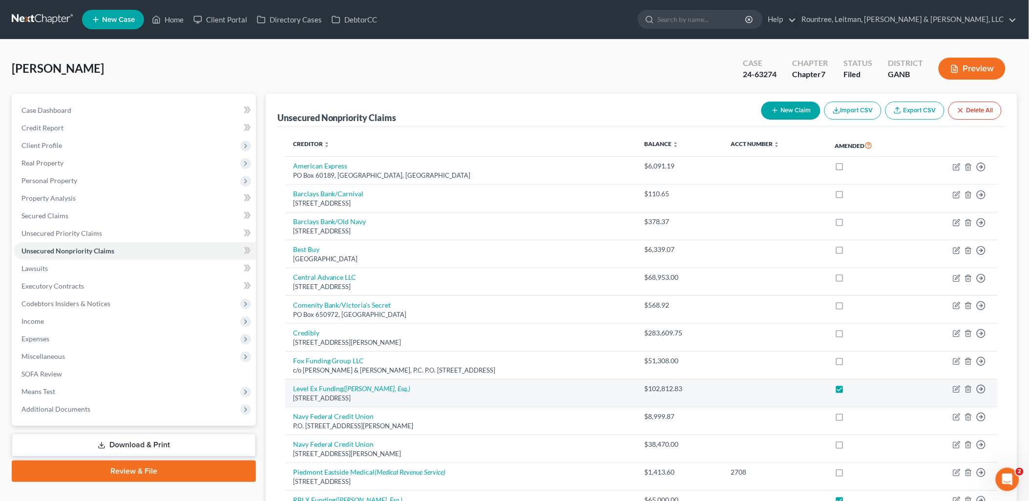
drag, startPoint x: 842, startPoint y: 388, endPoint x: 862, endPoint y: 382, distance: 20.9
click at [848, 391] on label at bounding box center [848, 391] width 0 height 0
click at [852, 388] on input "checkbox" at bounding box center [855, 387] width 6 height 6
checkbox input "false"
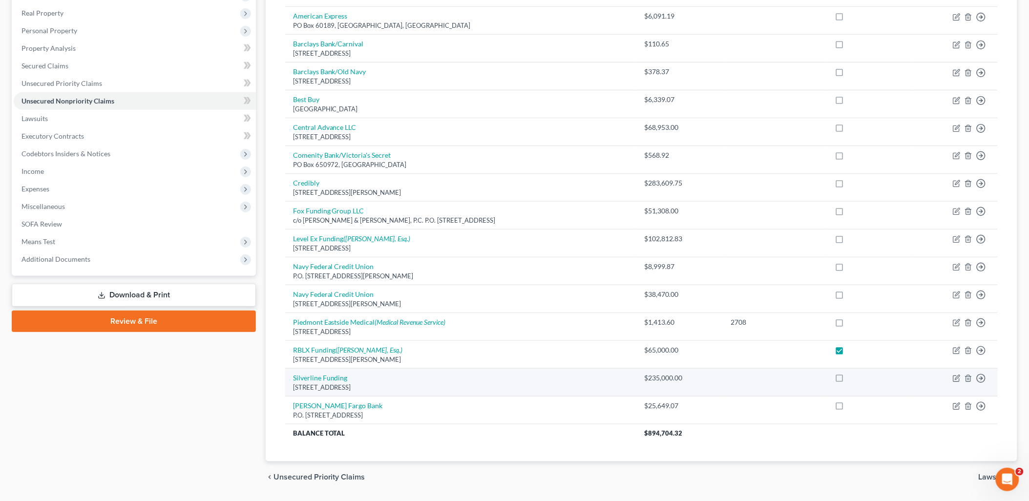
scroll to position [163, 0]
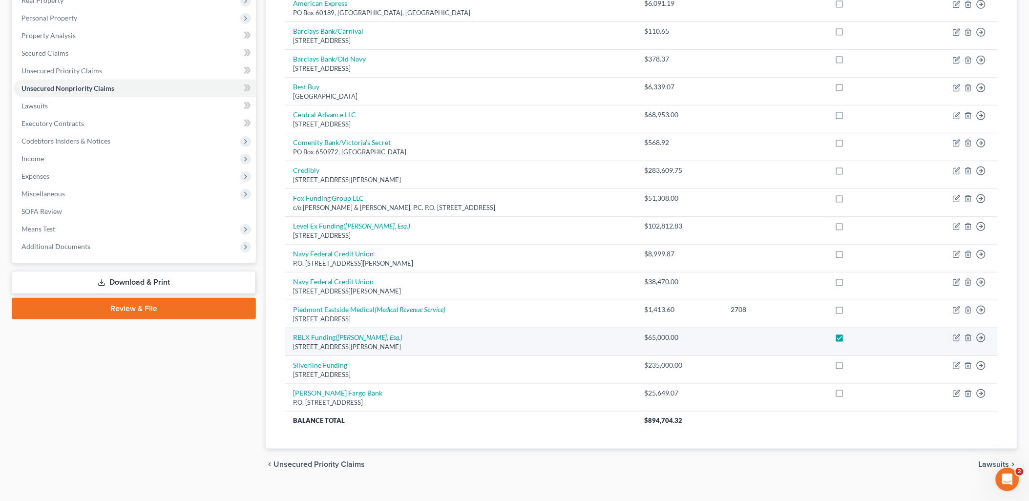
click at [848, 340] on label at bounding box center [848, 340] width 0 height 0
click at [852, 337] on input "checkbox" at bounding box center [855, 336] width 6 height 6
checkbox input "false"
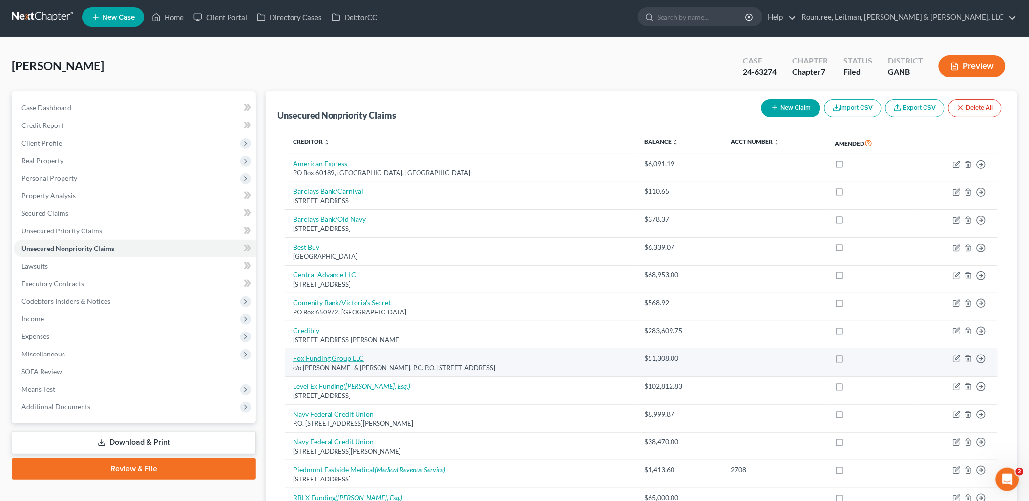
scroll to position [0, 0]
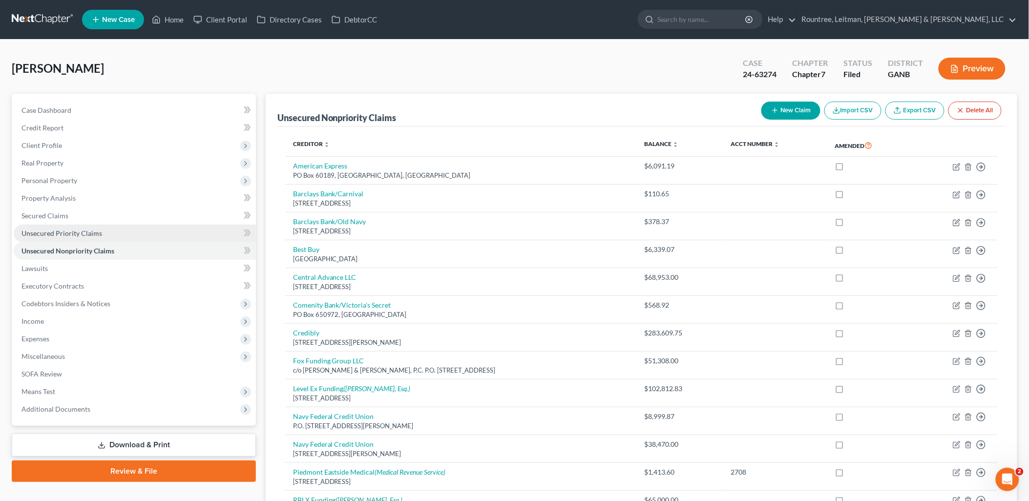
click at [86, 233] on span "Unsecured Priority Claims" at bounding box center [61, 233] width 81 height 8
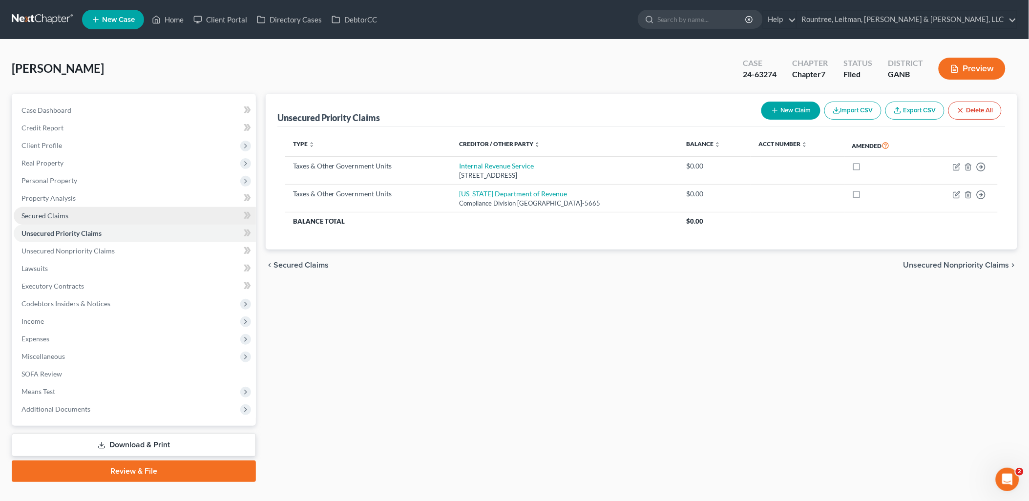
click at [81, 214] on link "Secured Claims" at bounding box center [135, 216] width 242 height 18
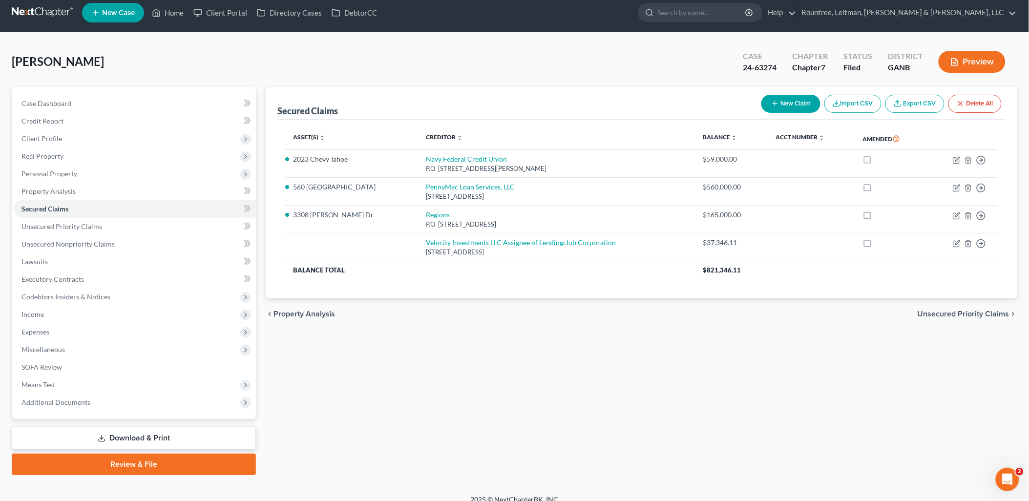
scroll to position [17, 0]
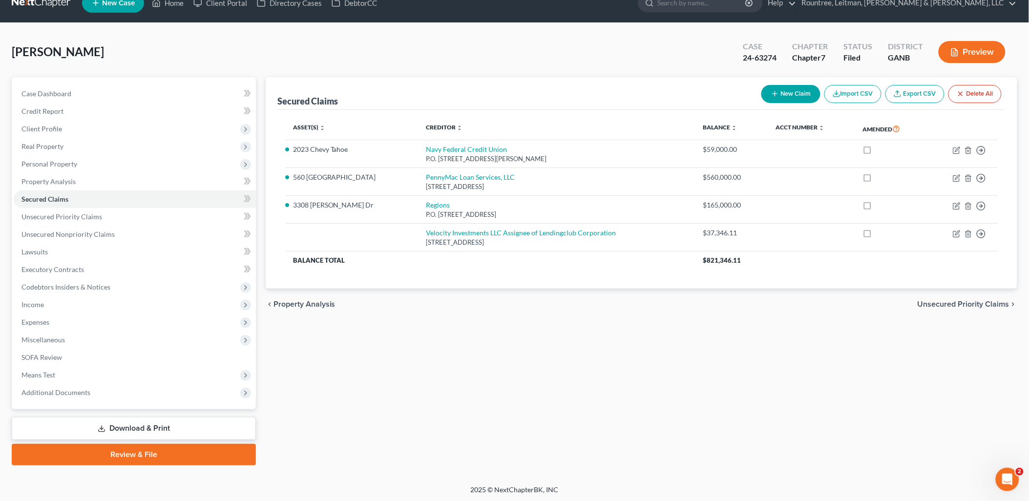
click at [155, 408] on div "Case Dashboard Payments Invoices Payments Payments Credit Report Client Profile" at bounding box center [134, 271] width 254 height 388
click at [161, 422] on link "Download & Print" at bounding box center [134, 428] width 244 height 23
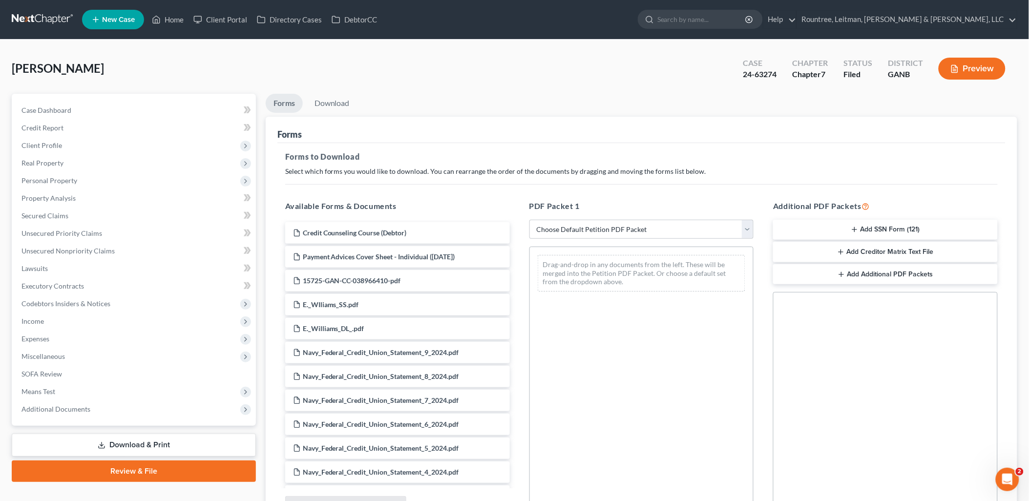
click at [638, 215] on div "PDF Packet 1 Choose Default Petition PDF Packet Complete Bankruptcy Petition (a…" at bounding box center [642, 357] width 244 height 331
click at [635, 221] on select "Choose Default Petition PDF Packet Complete Bankruptcy Petition (all forms and …" at bounding box center [641, 230] width 225 height 20
select select "2"
click at [529, 220] on select "Choose Default Petition PDF Packet Complete Bankruptcy Petition (all forms and …" at bounding box center [641, 230] width 225 height 20
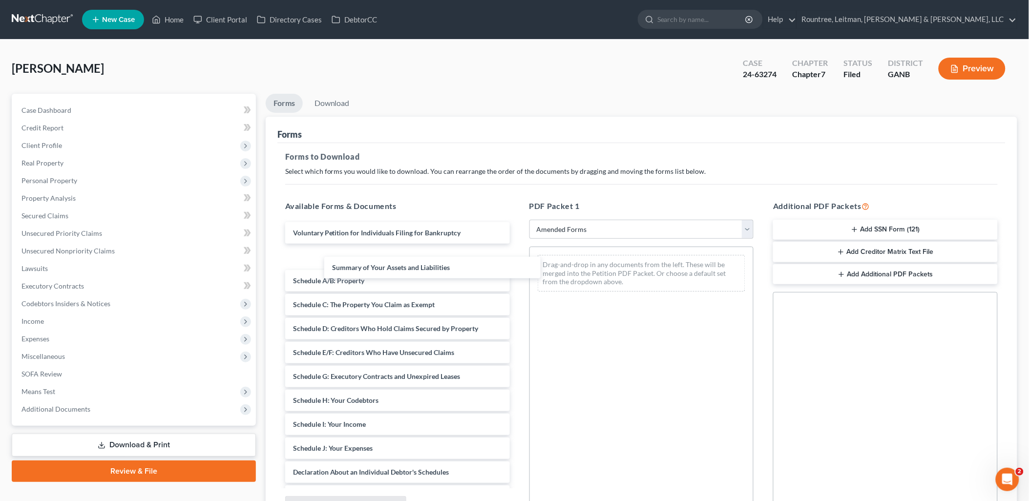
drag, startPoint x: 350, startPoint y: 254, endPoint x: 570, endPoint y: 282, distance: 222.0
click at [518, 269] on div "Summary of Your Assets and Liabilities Voluntary Petition for Individuals Filin…" at bounding box center [397, 462] width 240 height 481
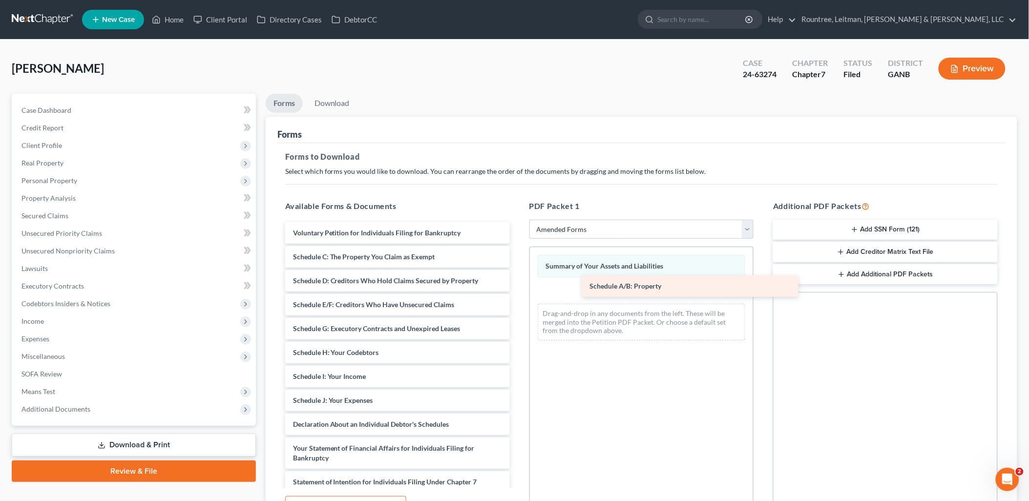
drag, startPoint x: 355, startPoint y: 257, endPoint x: 664, endPoint y: 286, distance: 310.0
click at [518, 286] on div "Schedule A/B: Property Voluntary Petition for Individuals Filing for Bankruptcy…" at bounding box center [397, 439] width 240 height 434
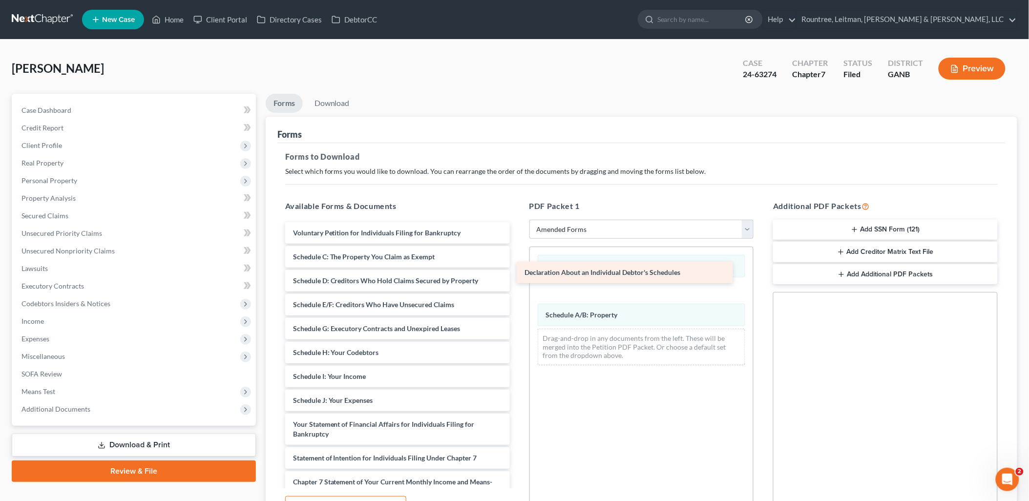
drag, startPoint x: 347, startPoint y: 428, endPoint x: 589, endPoint y: 262, distance: 293.8
click at [518, 262] on div "Declaration About an Individual Debtor's Schedules Voluntary Petition for Indiv…" at bounding box center [397, 427] width 240 height 410
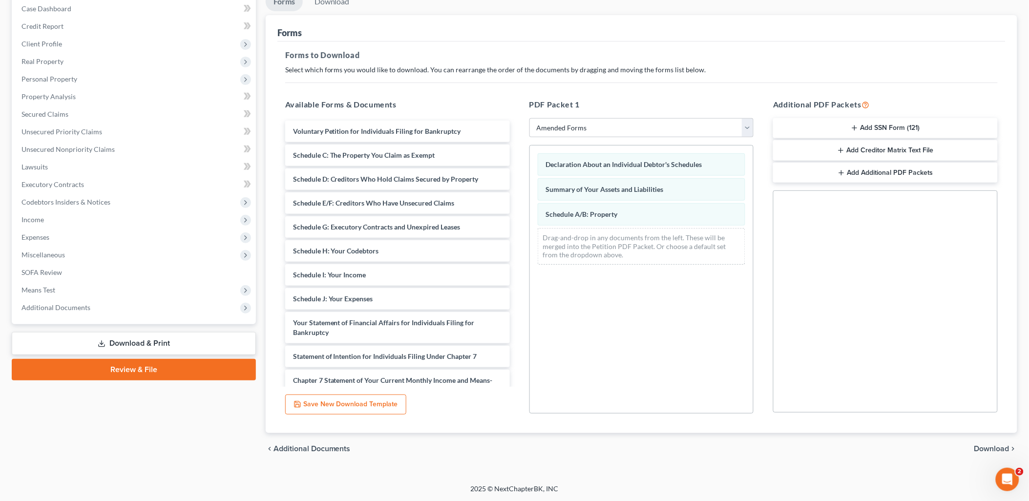
click at [993, 450] on span "Download" at bounding box center [991, 449] width 35 height 8
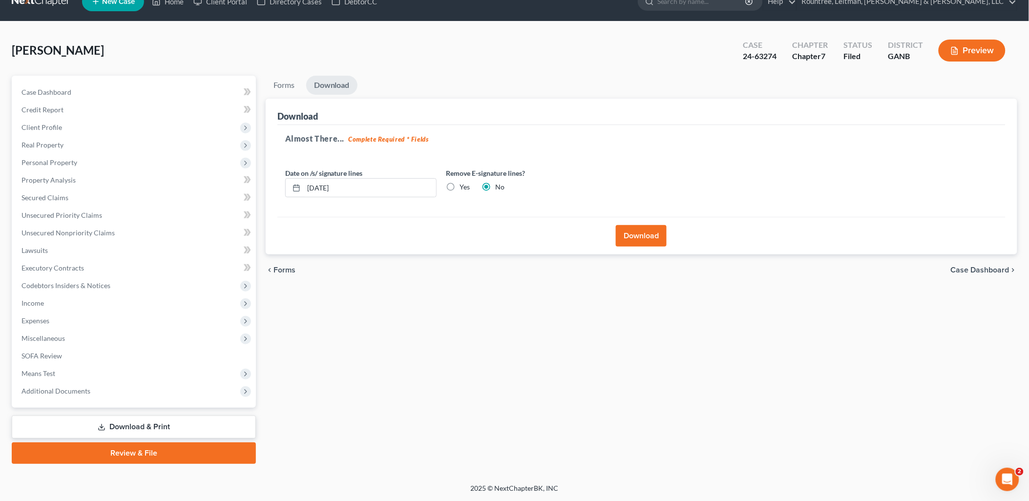
scroll to position [17, 0]
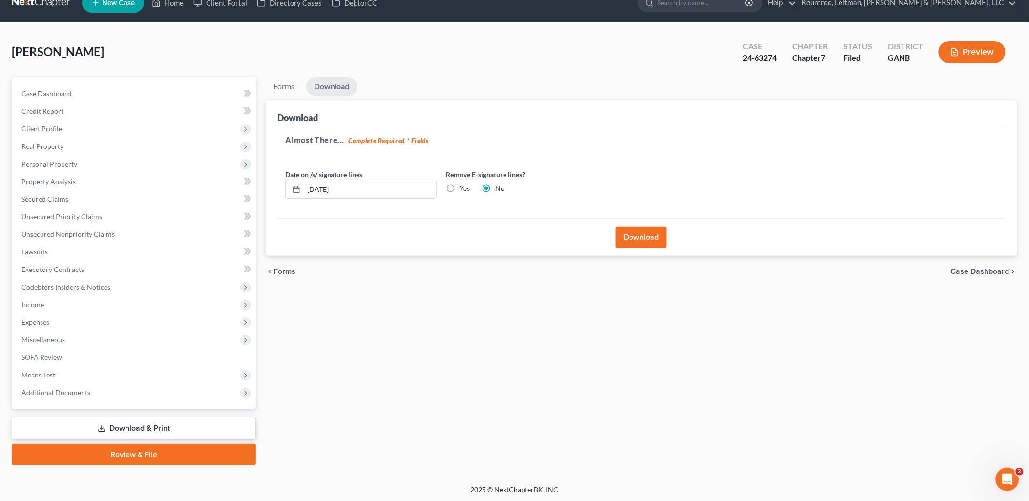
click at [648, 237] on button "Download" at bounding box center [641, 237] width 51 height 21
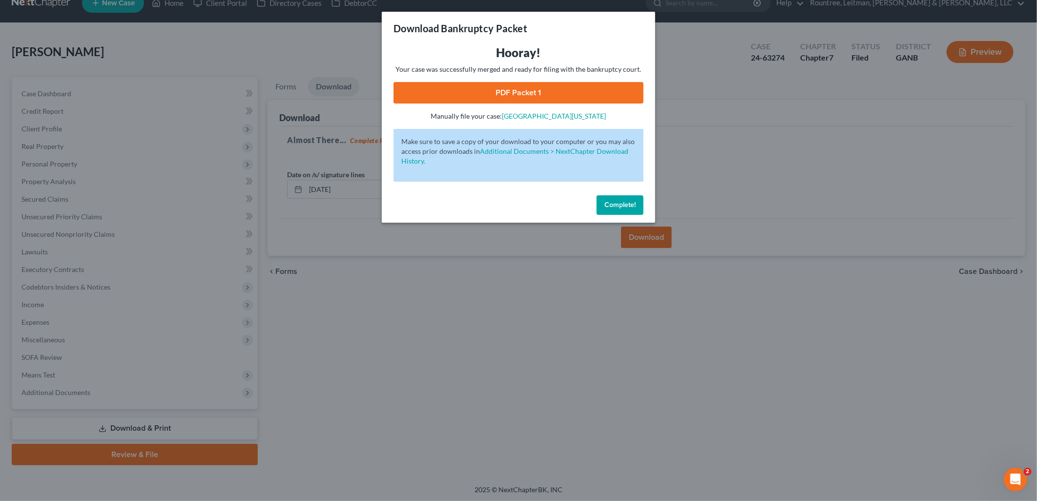
click at [535, 94] on link "PDF Packet 1" at bounding box center [519, 92] width 250 height 21
click at [313, 77] on div "Download Bankruptcy Packet Hooray! Your case was successfully merged and ready …" at bounding box center [518, 250] width 1037 height 501
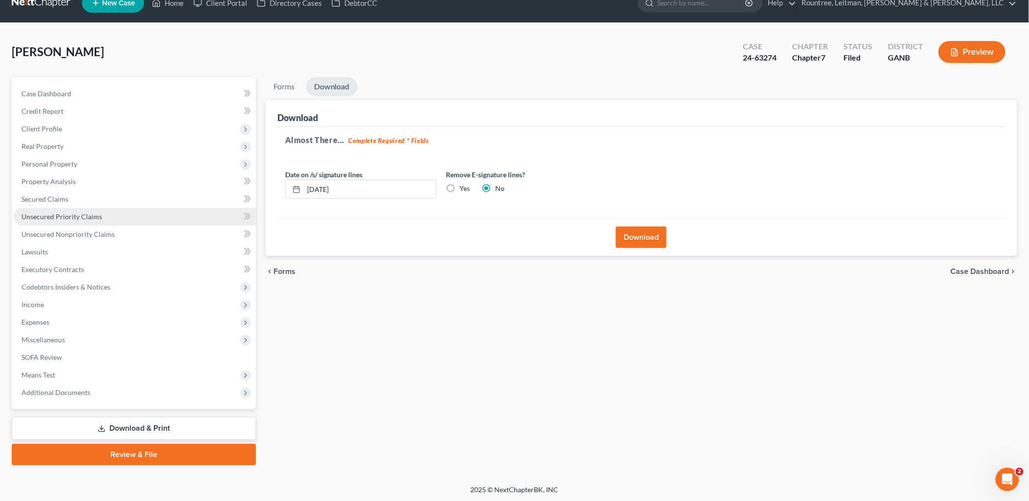
click at [56, 208] on link "Unsecured Priority Claims" at bounding box center [135, 217] width 242 height 18
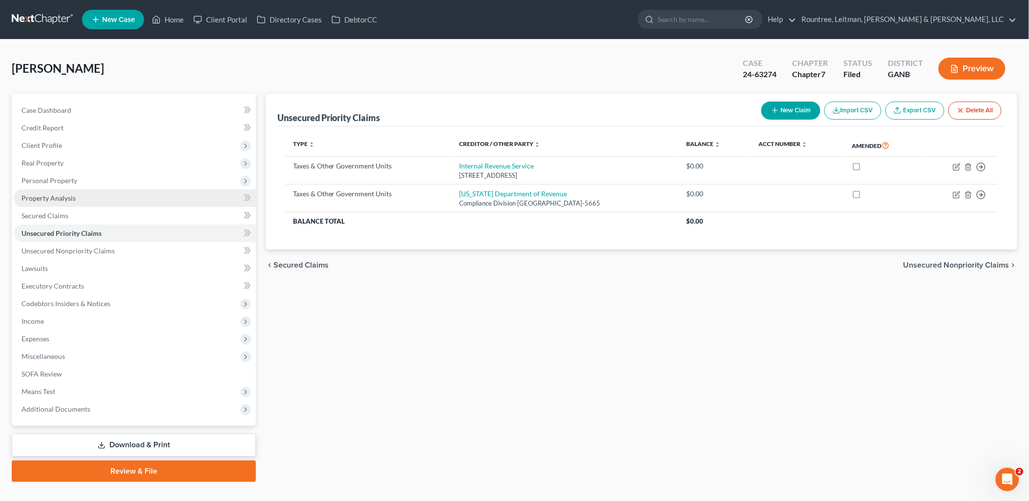
click at [56, 203] on link "Property Analysis" at bounding box center [135, 198] width 242 height 18
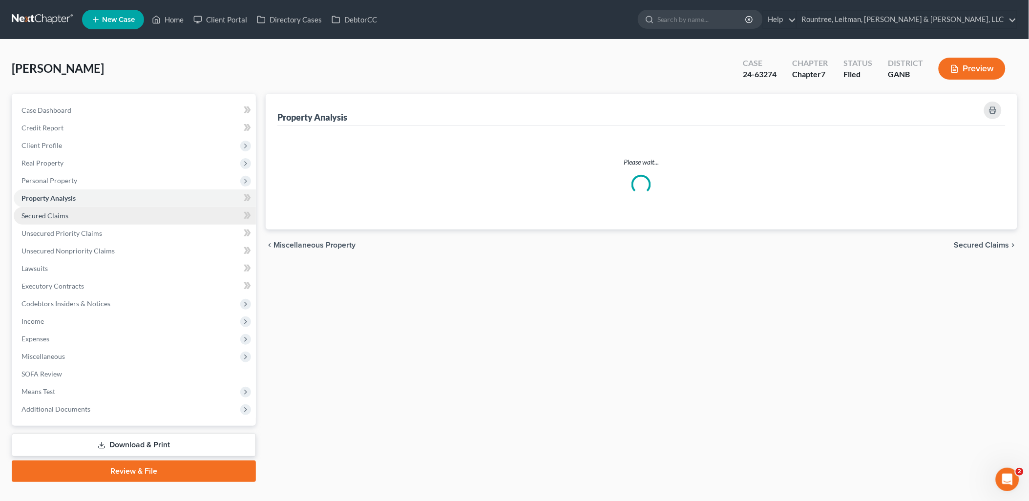
click at [57, 211] on span "Secured Claims" at bounding box center [44, 215] width 47 height 8
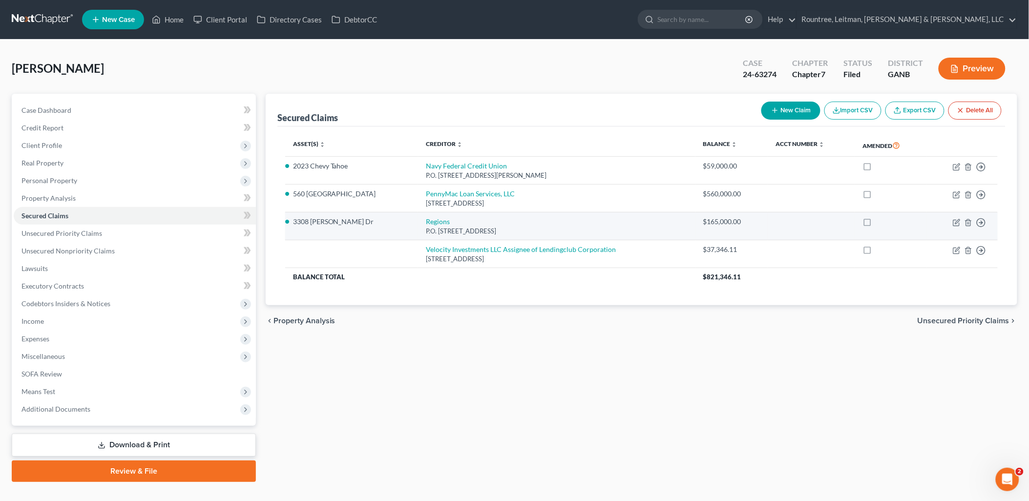
scroll to position [17, 0]
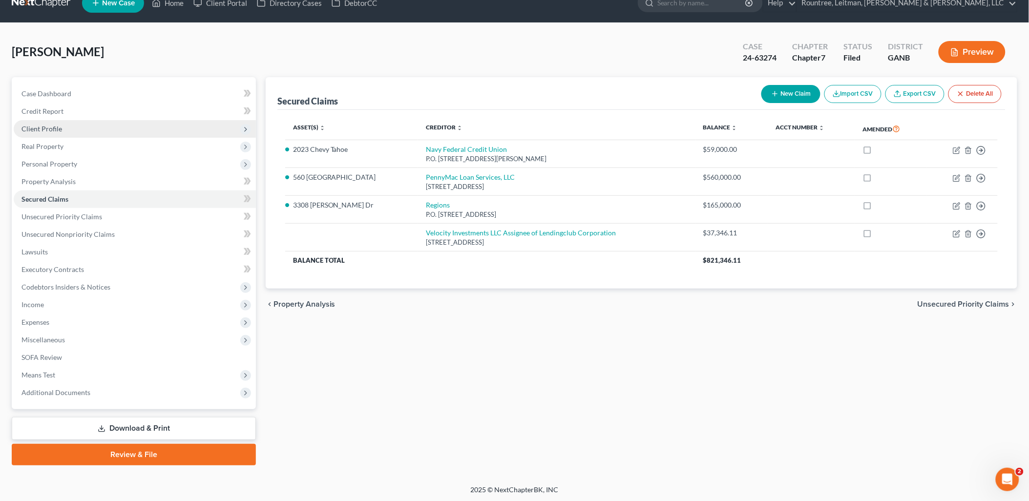
click at [86, 129] on span "Client Profile" at bounding box center [135, 129] width 242 height 18
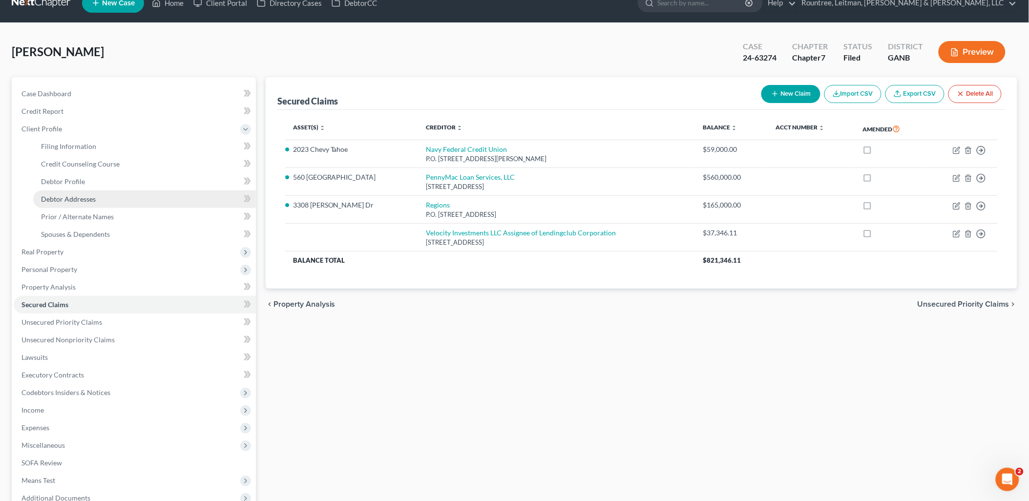
click at [82, 196] on span "Debtor Addresses" at bounding box center [68, 199] width 55 height 8
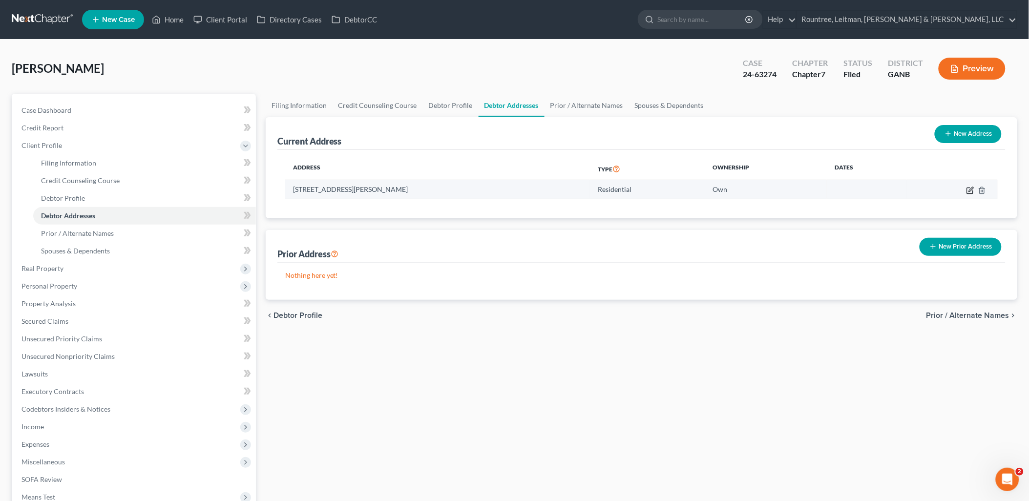
click at [969, 190] on icon "button" at bounding box center [971, 189] width 4 height 4
select select "10"
select select "0"
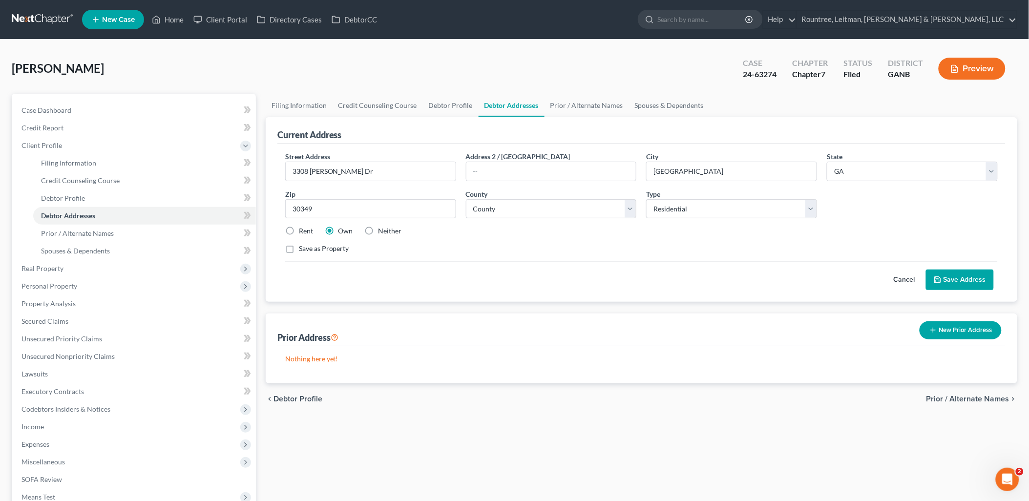
click at [906, 279] on button "Cancel" at bounding box center [904, 280] width 43 height 20
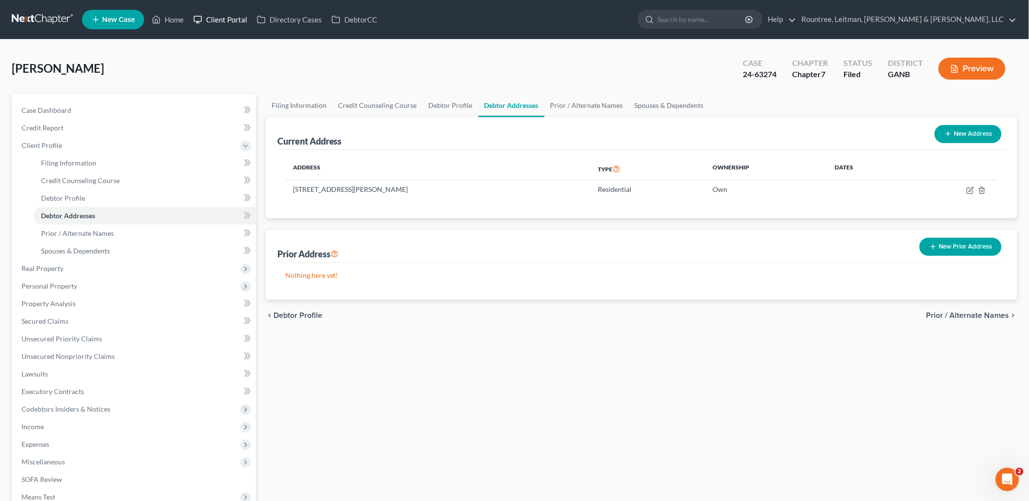
click at [209, 24] on link "Client Portal" at bounding box center [219, 20] width 63 height 18
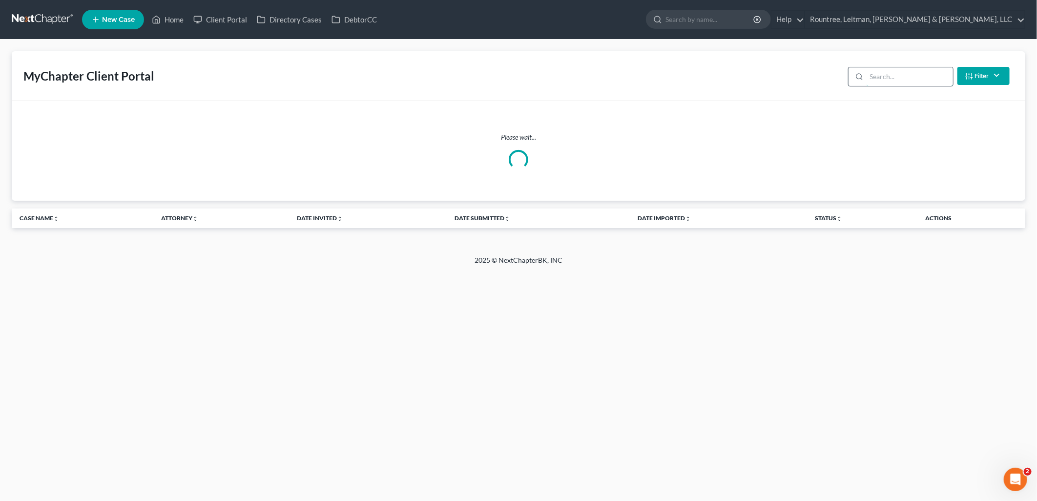
click at [923, 75] on input "search" at bounding box center [910, 76] width 86 height 19
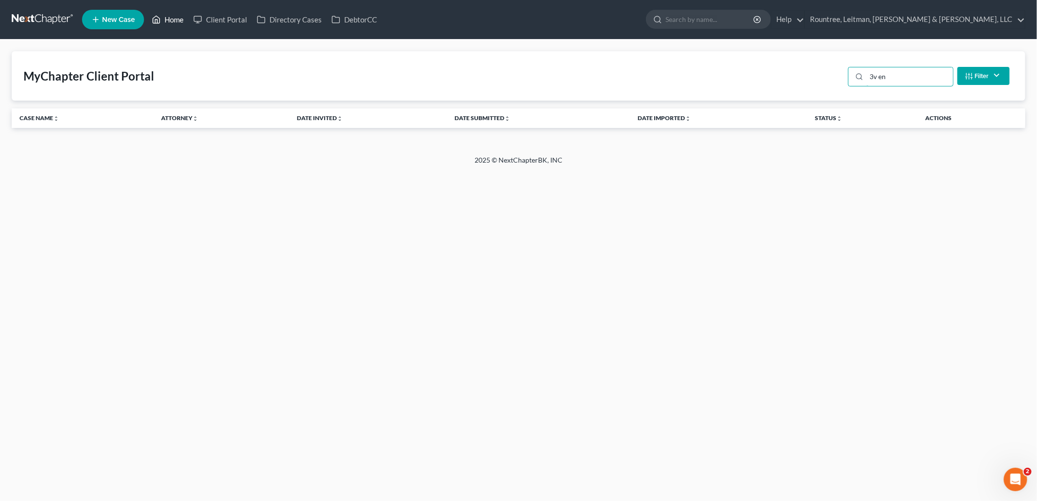
type input "3v en"
click at [174, 21] on link "Home" at bounding box center [168, 20] width 42 height 18
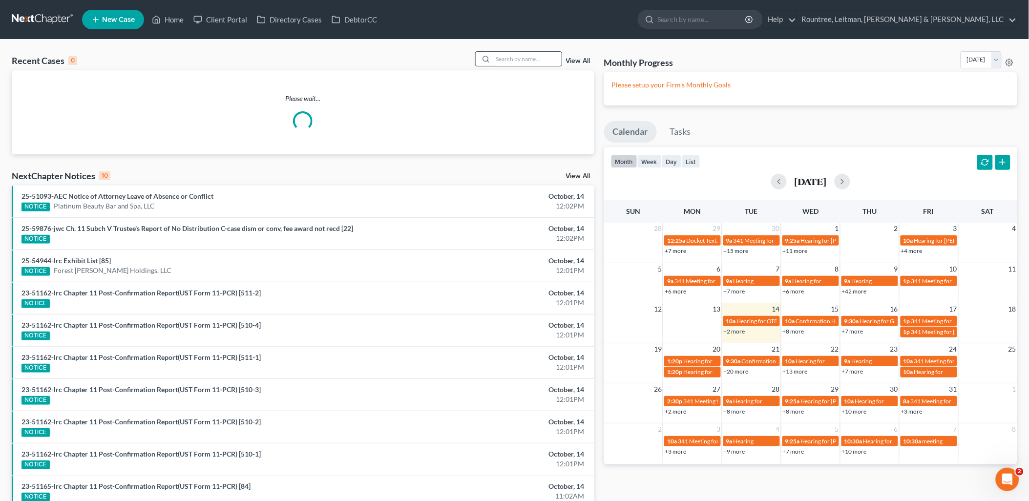
click at [521, 55] on input "search" at bounding box center [527, 59] width 68 height 14
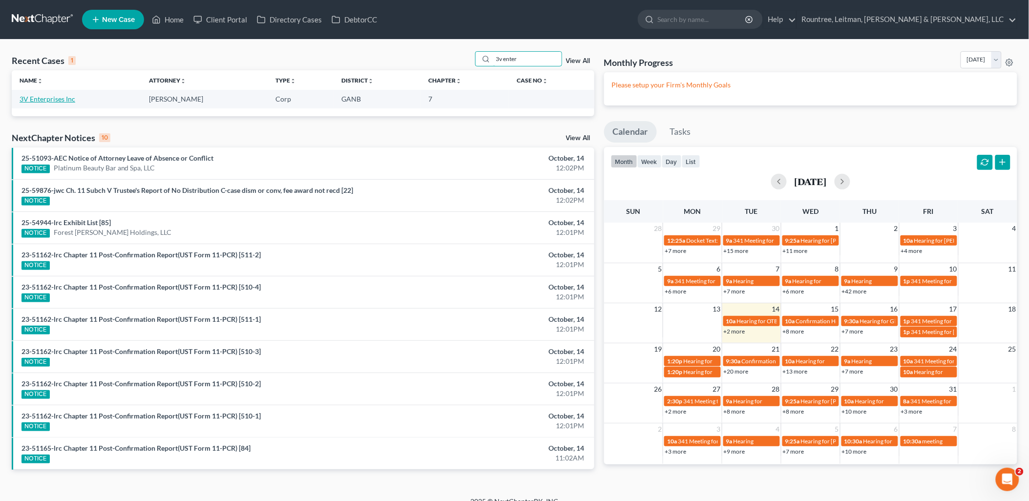
type input "3v enter"
click at [57, 103] on link "3V Enterprises Inc" at bounding box center [48, 99] width 56 height 8
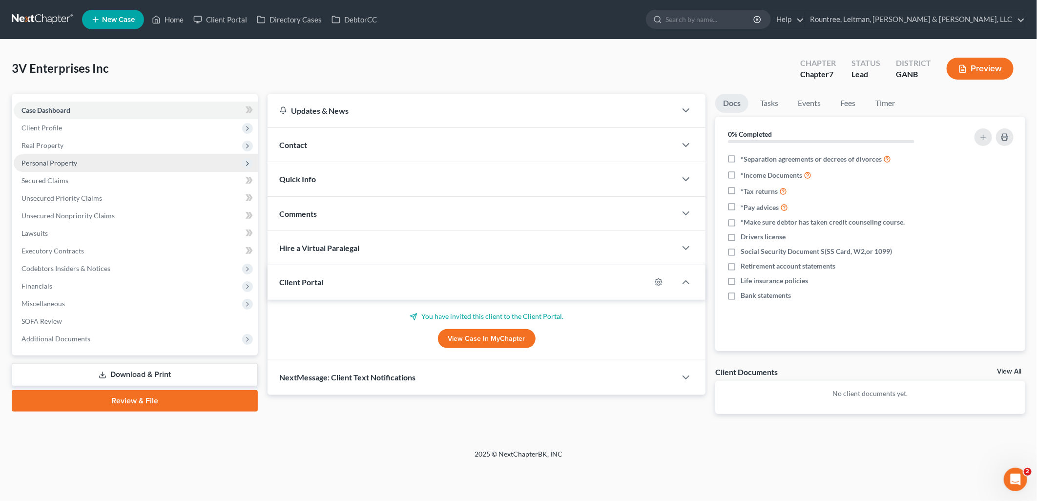
click at [81, 161] on span "Personal Property" at bounding box center [136, 163] width 244 height 18
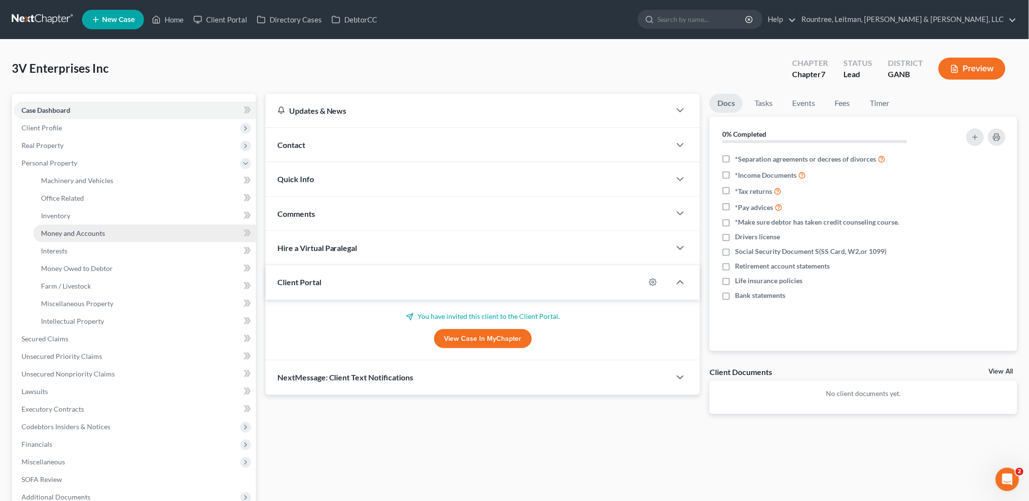
click at [84, 236] on span "Money and Accounts" at bounding box center [73, 233] width 64 height 8
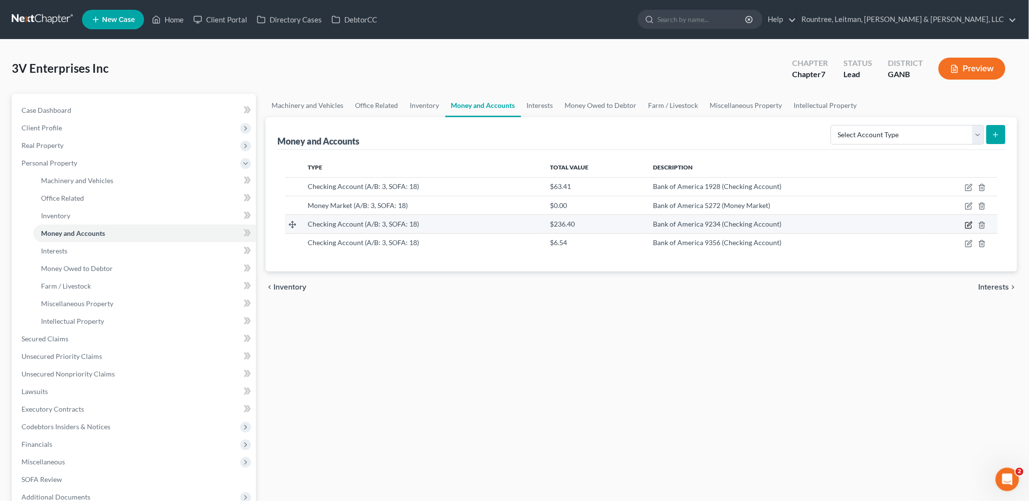
click at [968, 224] on icon "button" at bounding box center [969, 225] width 8 height 8
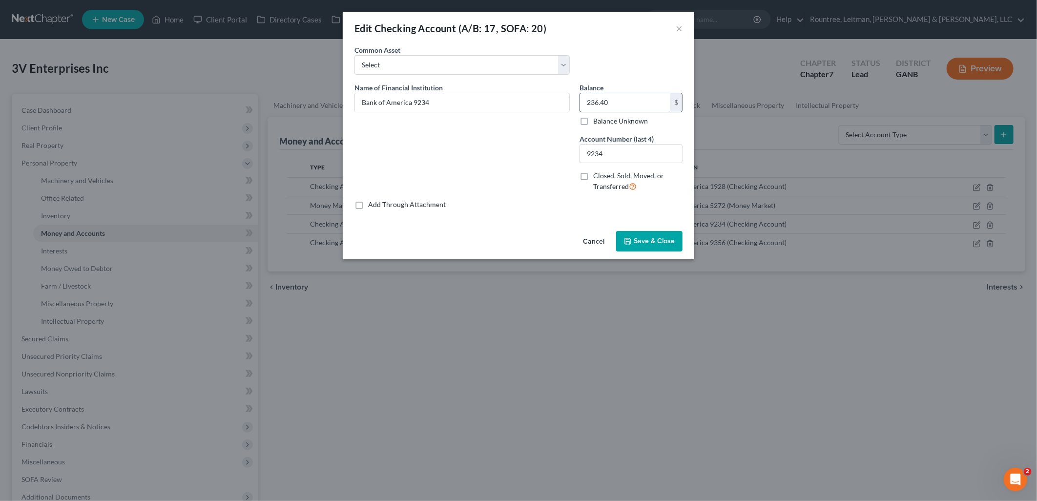
click at [619, 98] on input "236.40" at bounding box center [625, 102] width 90 height 19
type input "0.00"
click at [656, 237] on span "Save & Close" at bounding box center [654, 241] width 41 height 8
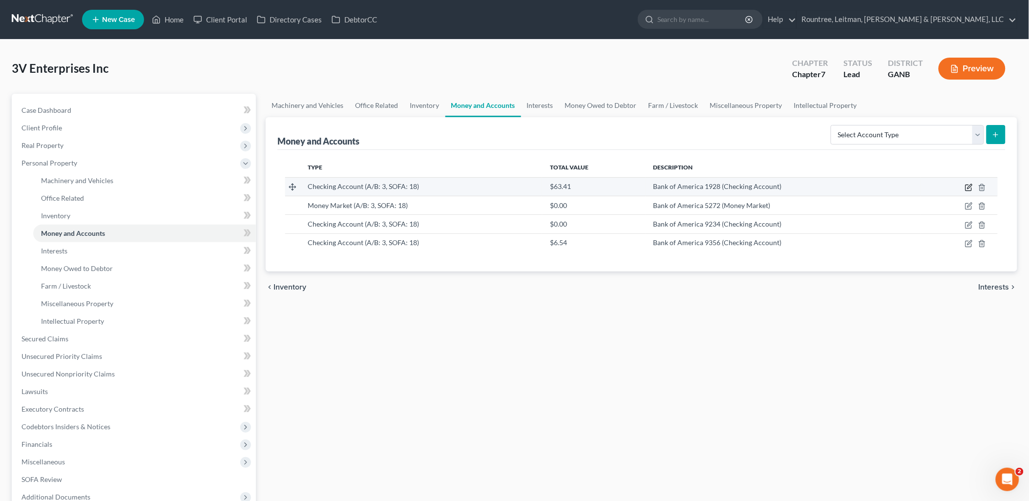
click at [969, 187] on icon "button" at bounding box center [969, 188] width 8 height 8
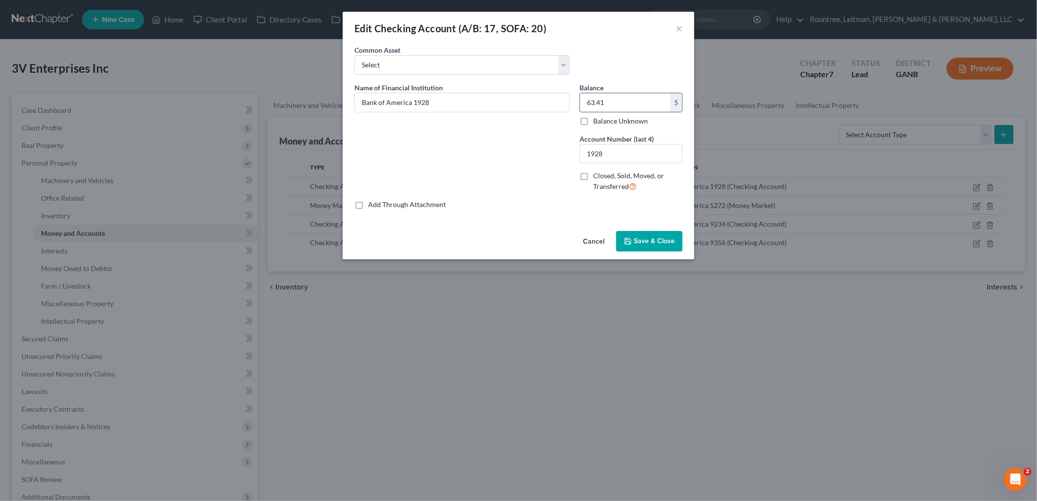
click at [636, 104] on input "63.41" at bounding box center [625, 102] width 90 height 19
type input "0.00"
click at [652, 235] on button "Save & Close" at bounding box center [649, 241] width 66 height 21
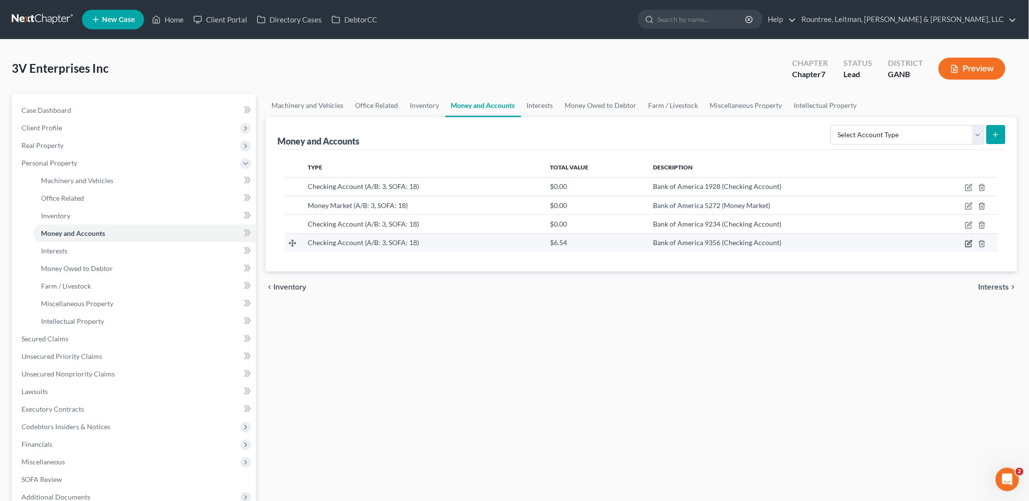
click at [970, 242] on icon "button" at bounding box center [969, 242] width 4 height 4
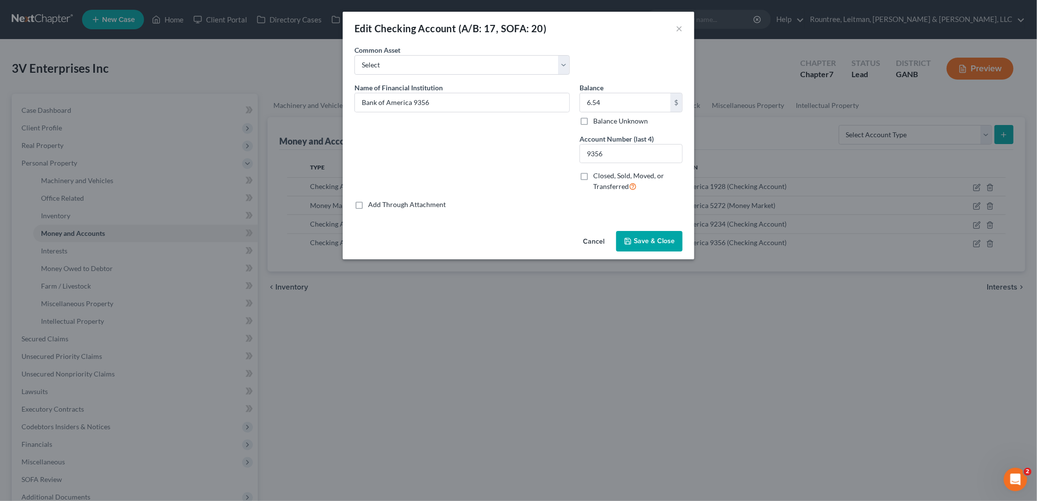
click at [657, 243] on span "Save & Close" at bounding box center [654, 241] width 41 height 8
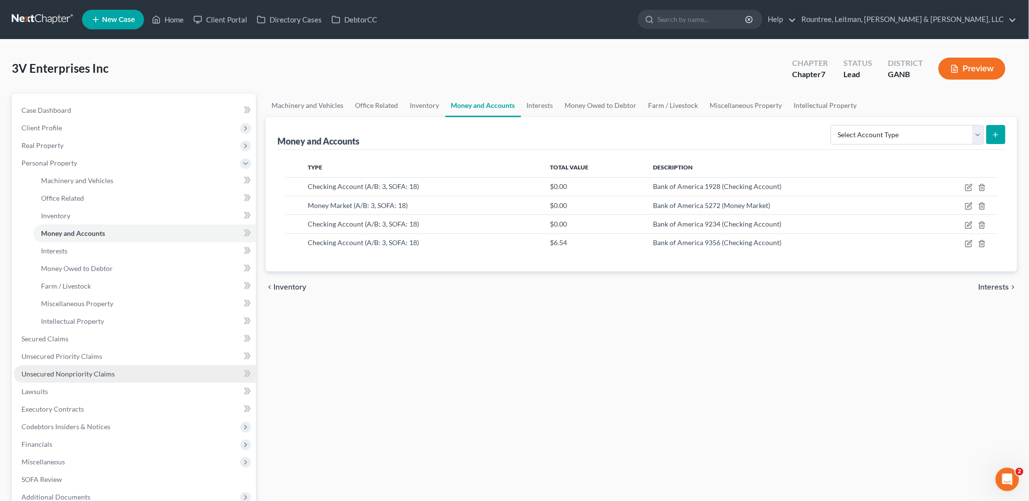
click at [63, 373] on span "Unsecured Nonpriority Claims" at bounding box center [67, 374] width 93 height 8
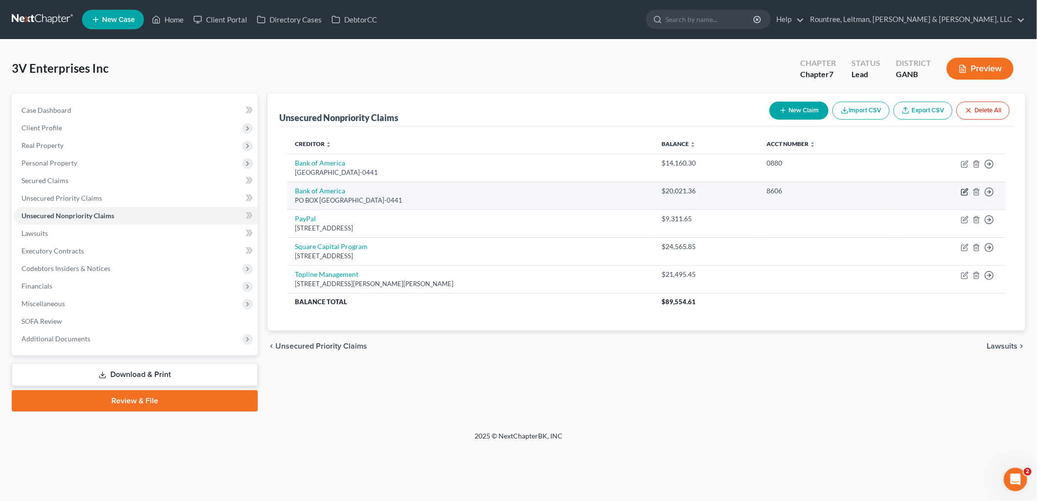
click at [962, 189] on icon "button" at bounding box center [964, 192] width 6 height 6
select select "45"
select select "2"
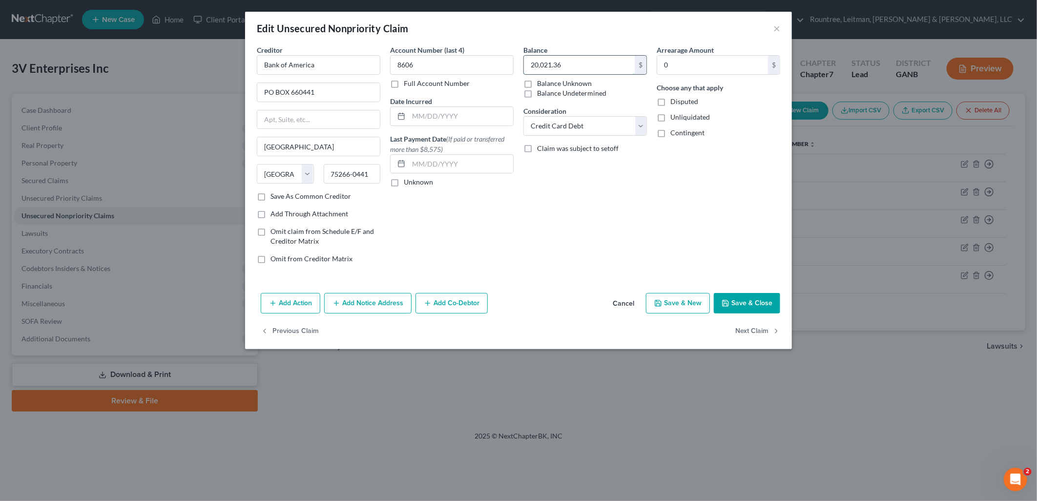
click at [586, 57] on input "20,021.36" at bounding box center [579, 65] width 111 height 19
type input "21,022.36"
click at [750, 303] on button "Save & Close" at bounding box center [747, 303] width 66 height 21
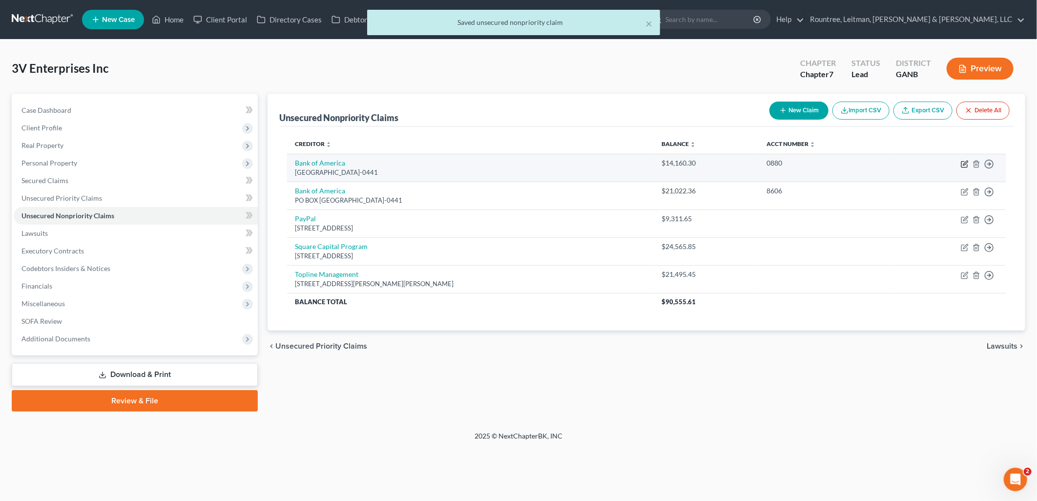
click at [962, 165] on icon "button" at bounding box center [965, 164] width 8 height 8
select select "45"
select select "2"
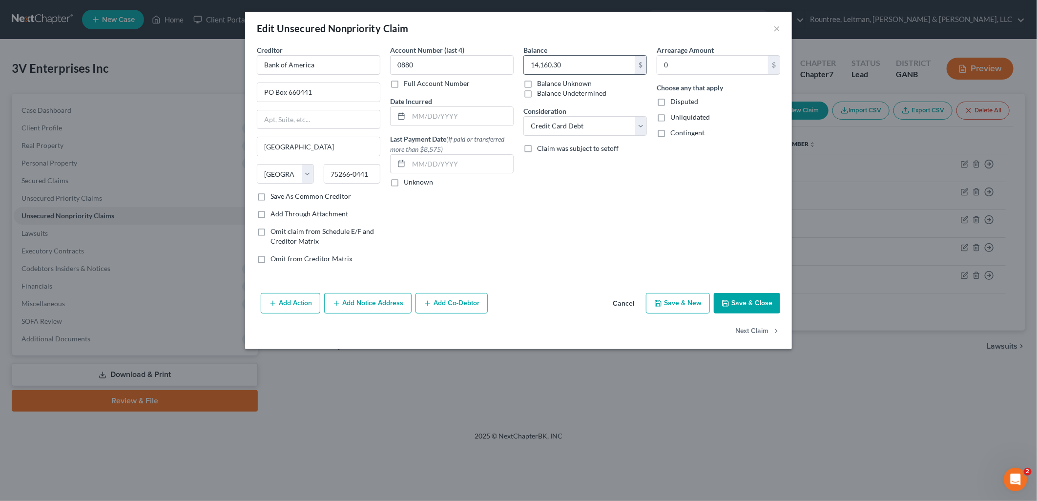
click at [607, 63] on input "14,160.30" at bounding box center [579, 65] width 111 height 19
type input "13,979.19"
click at [751, 305] on button "Save & Close" at bounding box center [747, 303] width 66 height 21
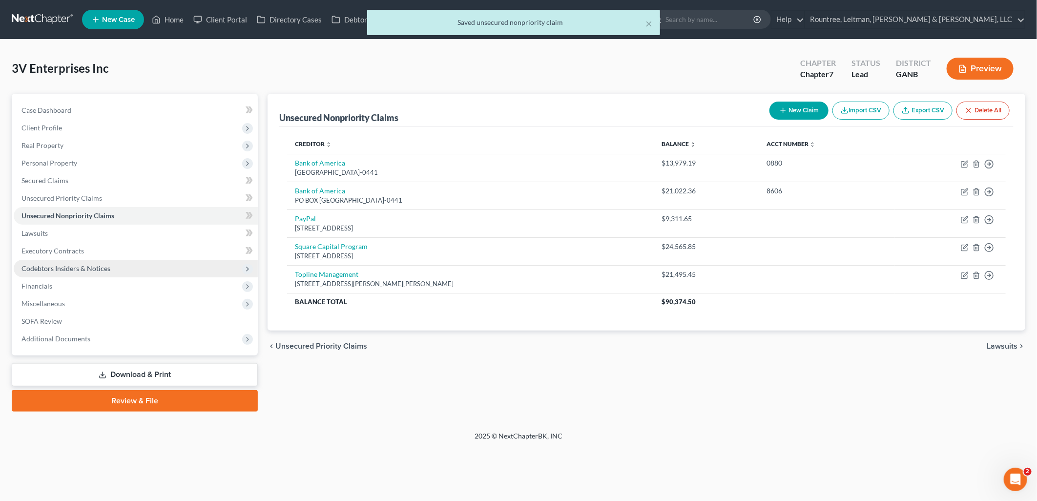
click at [121, 260] on span "Codebtors Insiders & Notices" at bounding box center [136, 269] width 244 height 18
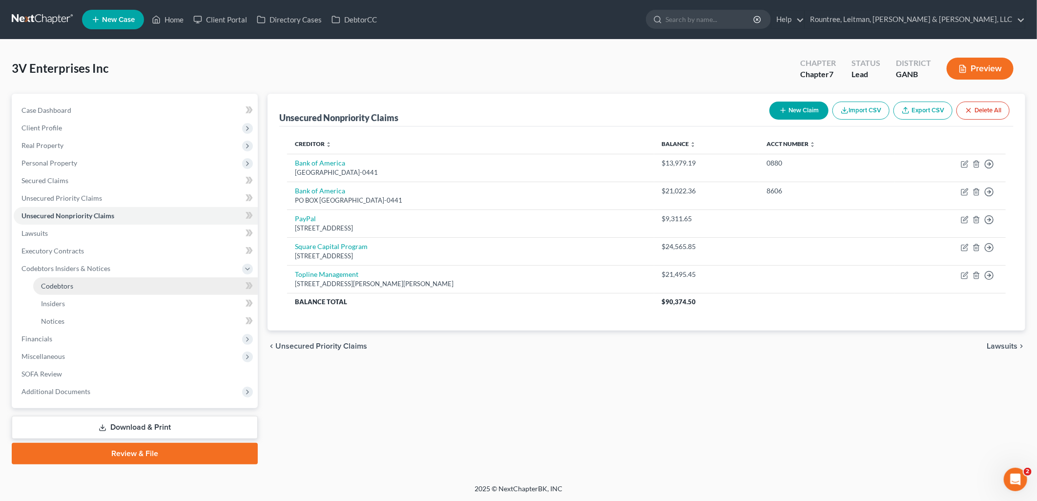
click at [95, 284] on link "Codebtors" at bounding box center [145, 286] width 225 height 18
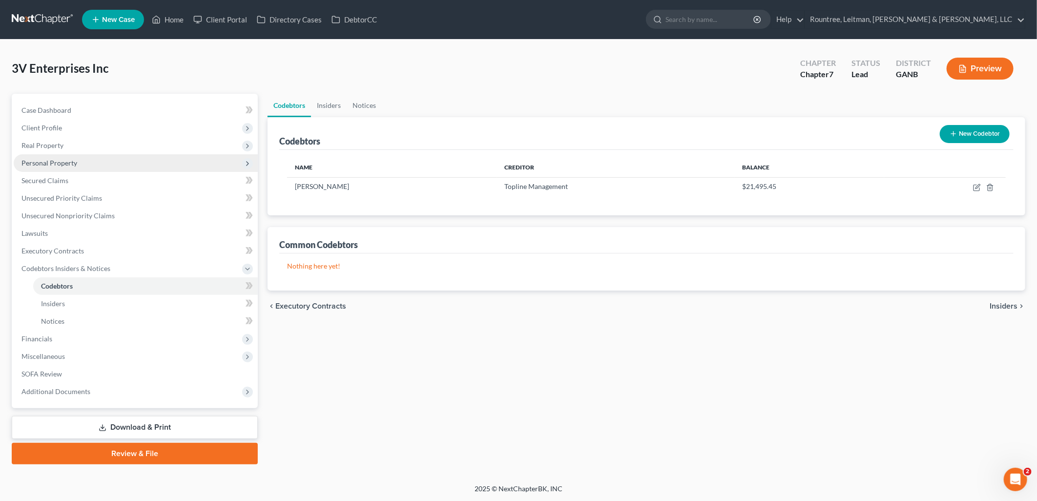
click at [70, 169] on span "Personal Property" at bounding box center [136, 163] width 244 height 18
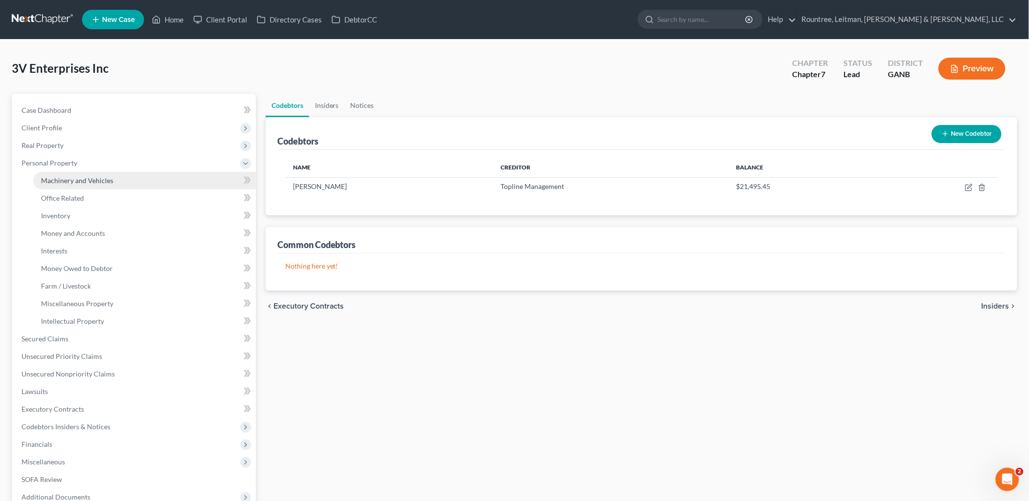
click at [71, 179] on span "Machinery and Vehicles" at bounding box center [77, 180] width 72 height 8
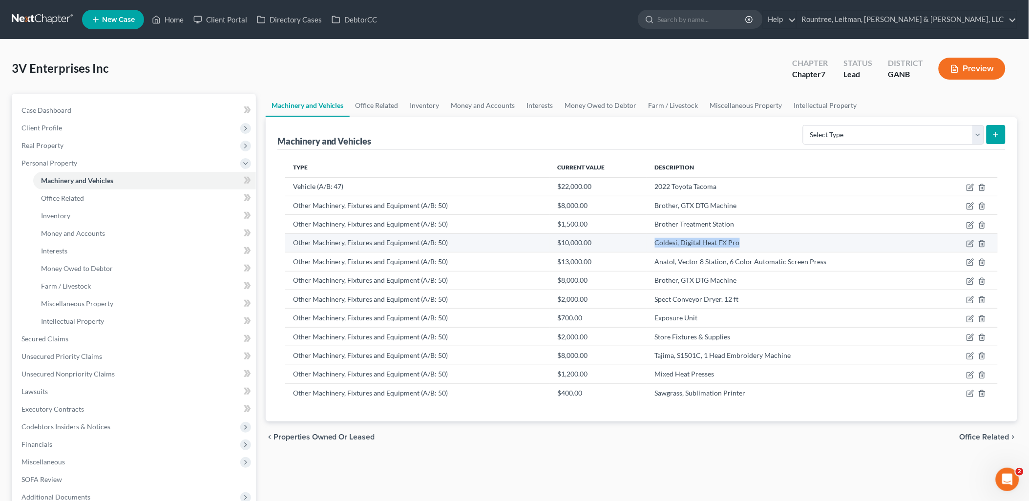
drag, startPoint x: 746, startPoint y: 241, endPoint x: 656, endPoint y: 241, distance: 89.4
click at [656, 241] on td "Coldesi, Digital Heat FX Pro" at bounding box center [792, 242] width 290 height 19
copy td "Coldesi, Digital Heat FX Pro"
click at [640, 464] on div "Machinery and Vehicles Office Related Inventory Money and Accounts Interests Mo…" at bounding box center [641, 332] width 761 height 476
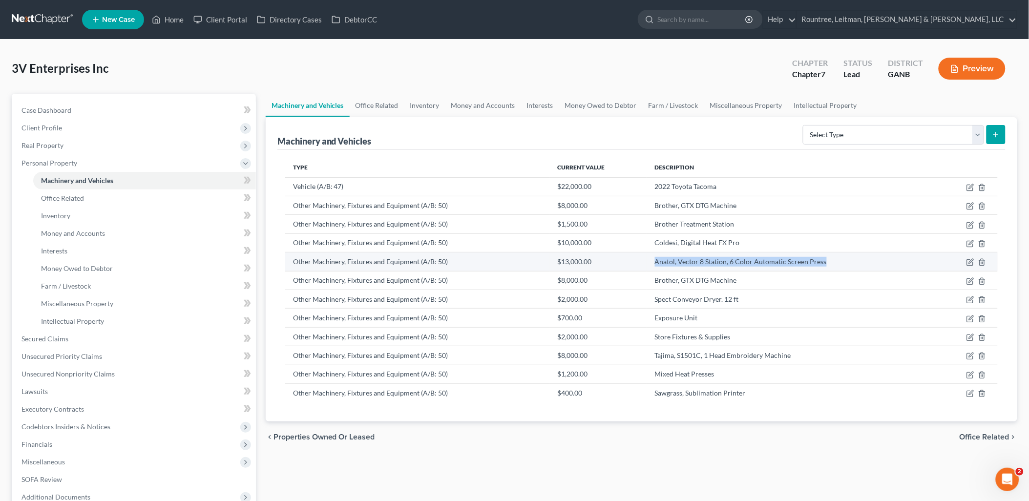
drag, startPoint x: 832, startPoint y: 261, endPoint x: 652, endPoint y: 269, distance: 179.4
click at [652, 269] on td "Anatol, Vector 8 Station, 6 Color Automatic Screen Press" at bounding box center [792, 261] width 290 height 19
copy td "Anatol, Vector 8 Station, 6 Color Automatic Screen Press"
click at [166, 16] on link "Home" at bounding box center [168, 20] width 42 height 18
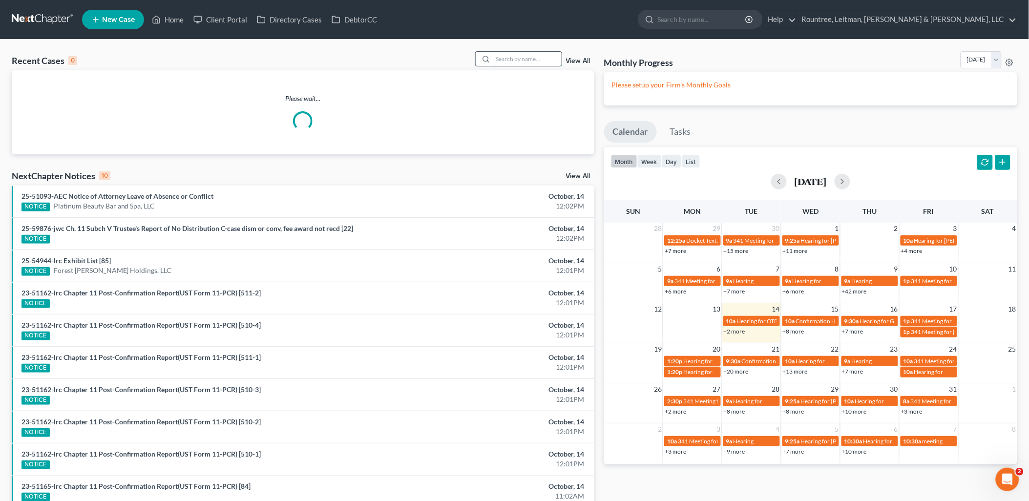
click at [533, 60] on input "search" at bounding box center [527, 59] width 68 height 14
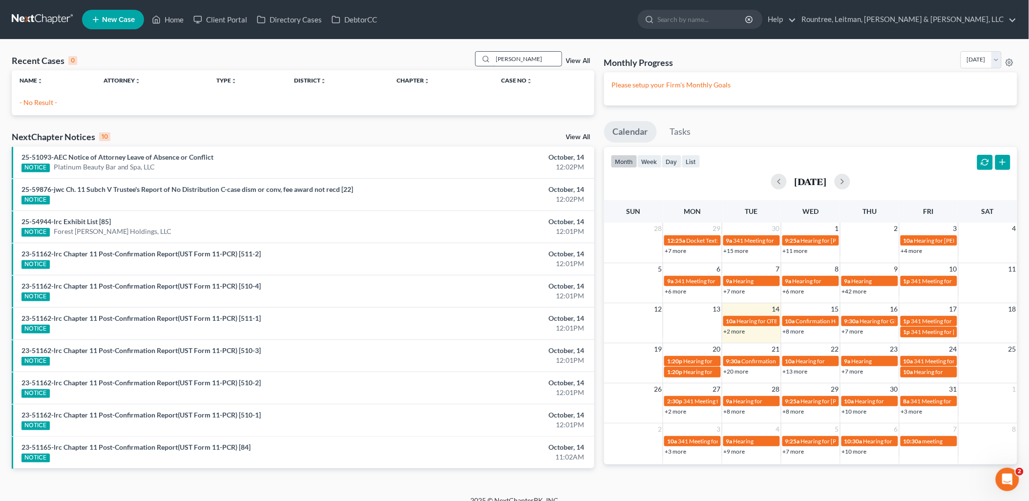
click at [520, 56] on input "[PERSON_NAME]" at bounding box center [527, 59] width 68 height 14
type input "[PERSON_NAME]"
